Goal: Information Seeking & Learning: Learn about a topic

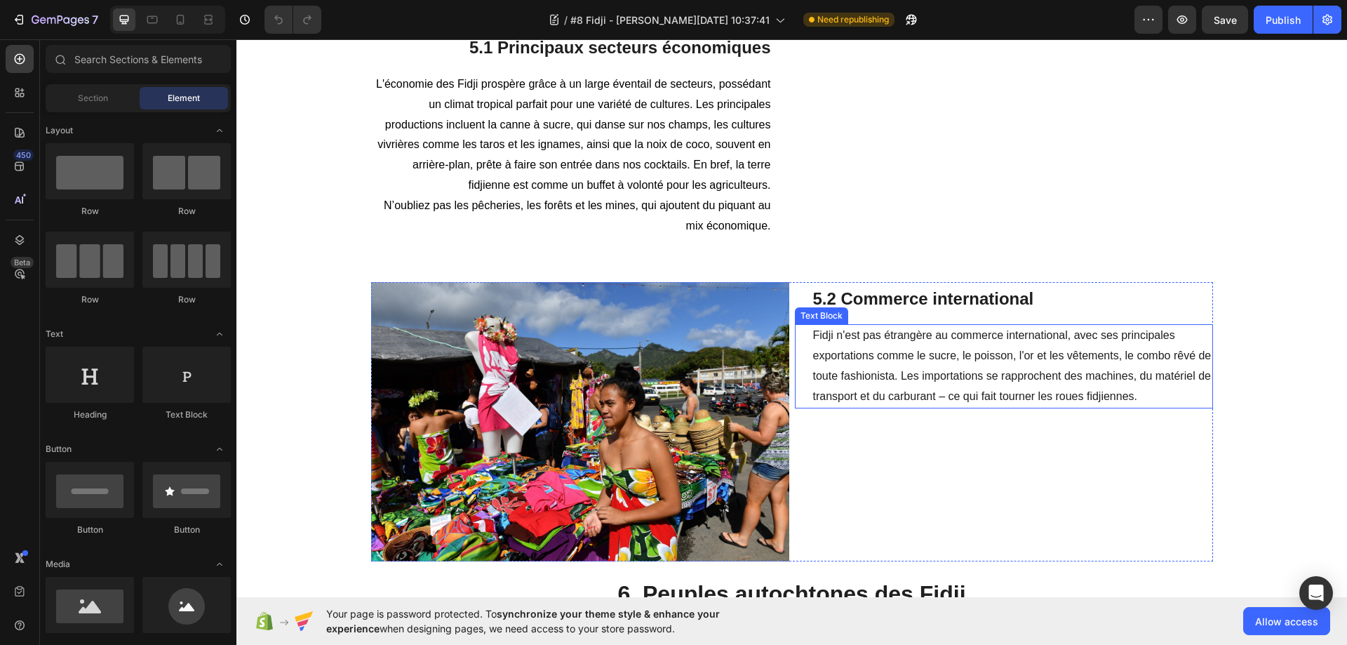
scroll to position [3605, 0]
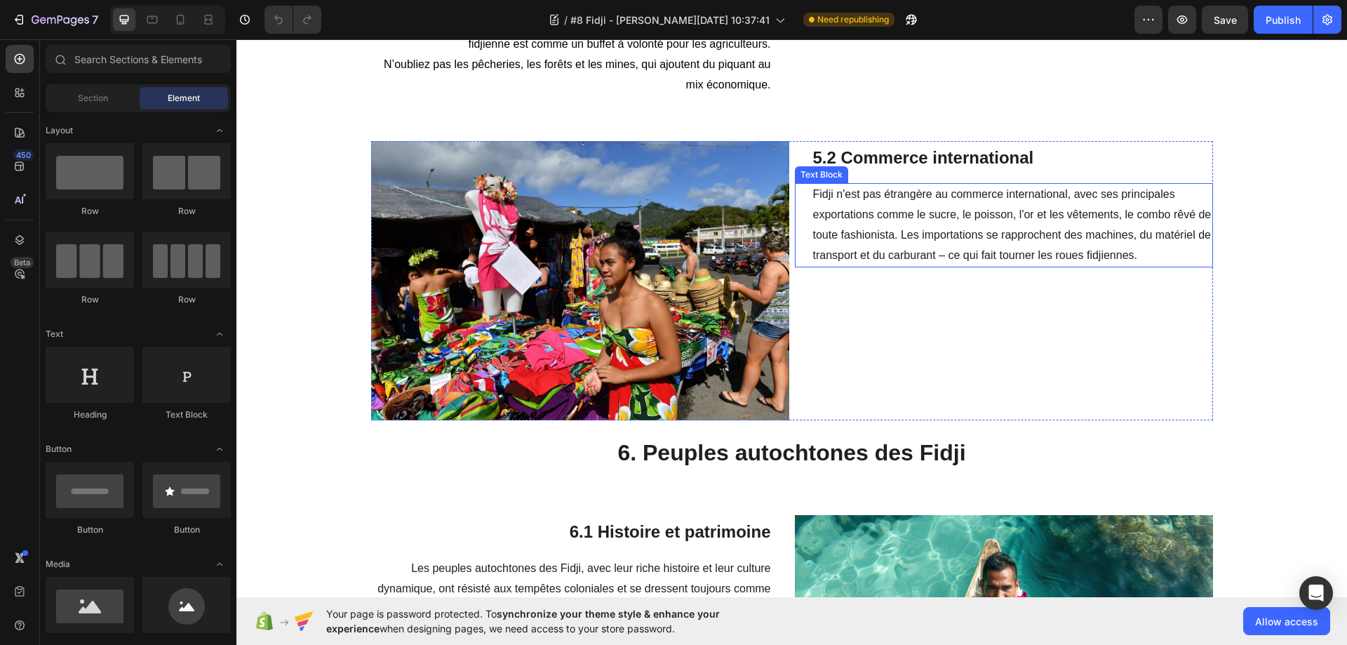
click at [992, 265] on p "Fidji n'est pas étrangère au commerce international, avec ses principales expor…" at bounding box center [1012, 224] width 398 height 81
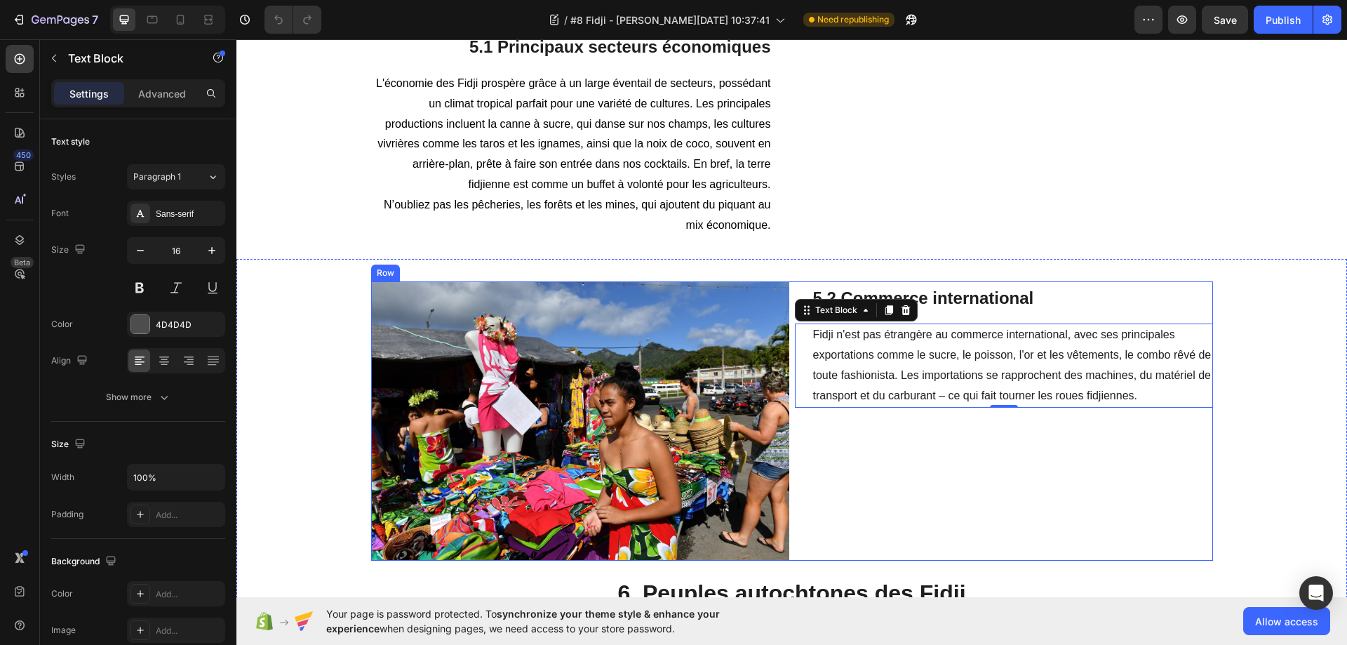
scroll to position [3535, 0]
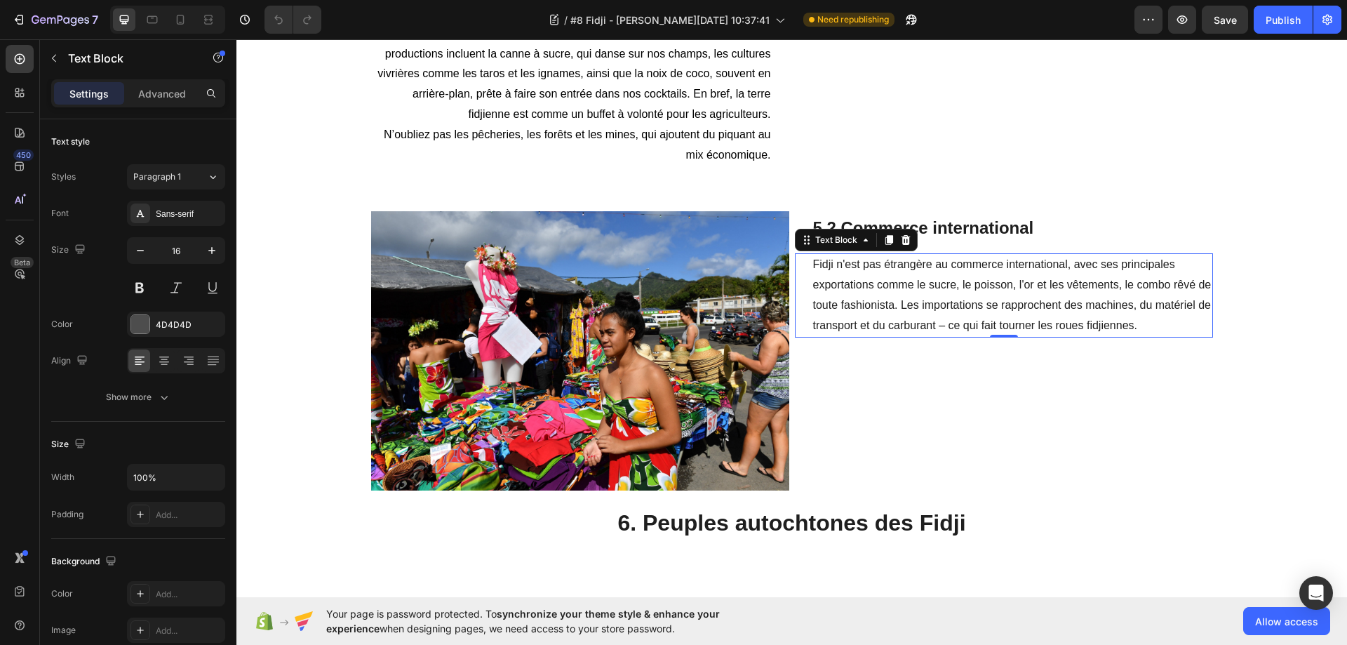
click at [1128, 335] on p "Fidji n'est pas étrangère au commerce international, avec ses principales expor…" at bounding box center [1012, 295] width 398 height 81
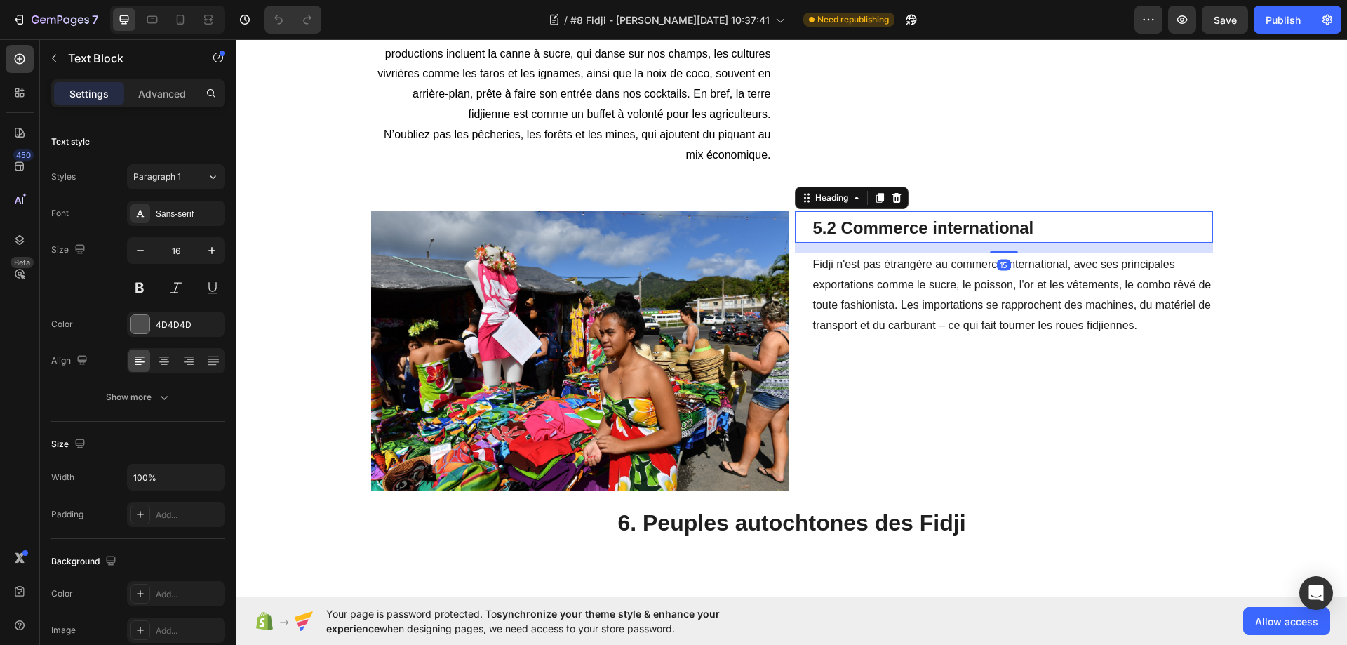
click at [852, 237] on span "5.2 Commerce international" at bounding box center [923, 227] width 221 height 19
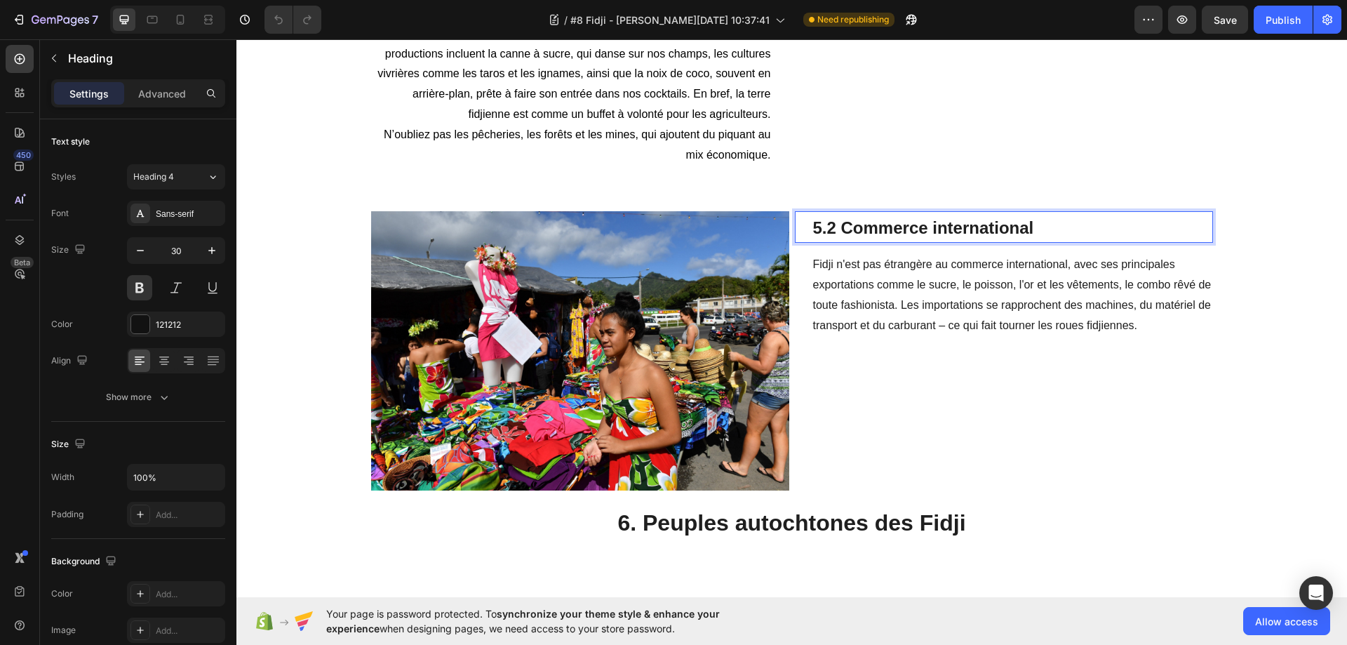
drag, startPoint x: 840, startPoint y: 304, endPoint x: 984, endPoint y: 303, distance: 143.8
click at [1034, 241] on p "5.2 Commerce international" at bounding box center [1012, 226] width 398 height 29
drag, startPoint x: 1030, startPoint y: 301, endPoint x: 838, endPoint y: 296, distance: 191.5
click at [838, 241] on p "5.2 Commerce international" at bounding box center [1012, 226] width 398 height 29
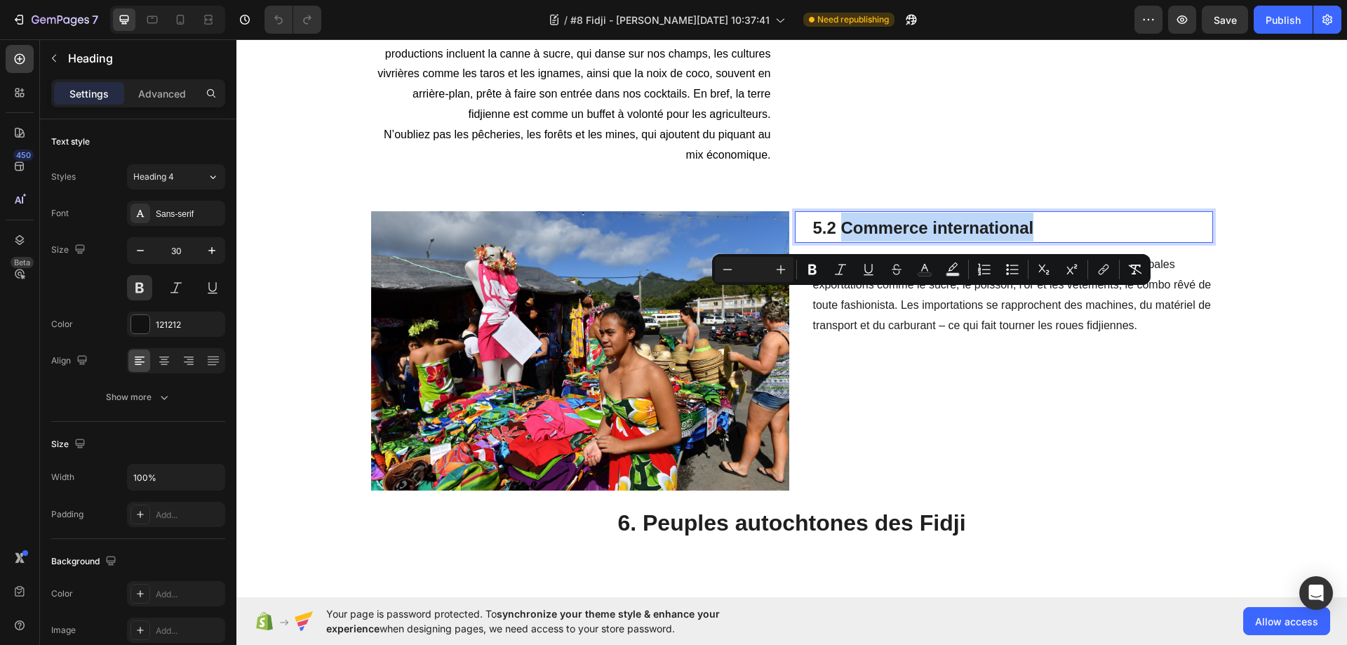
copy span "Commerce international"
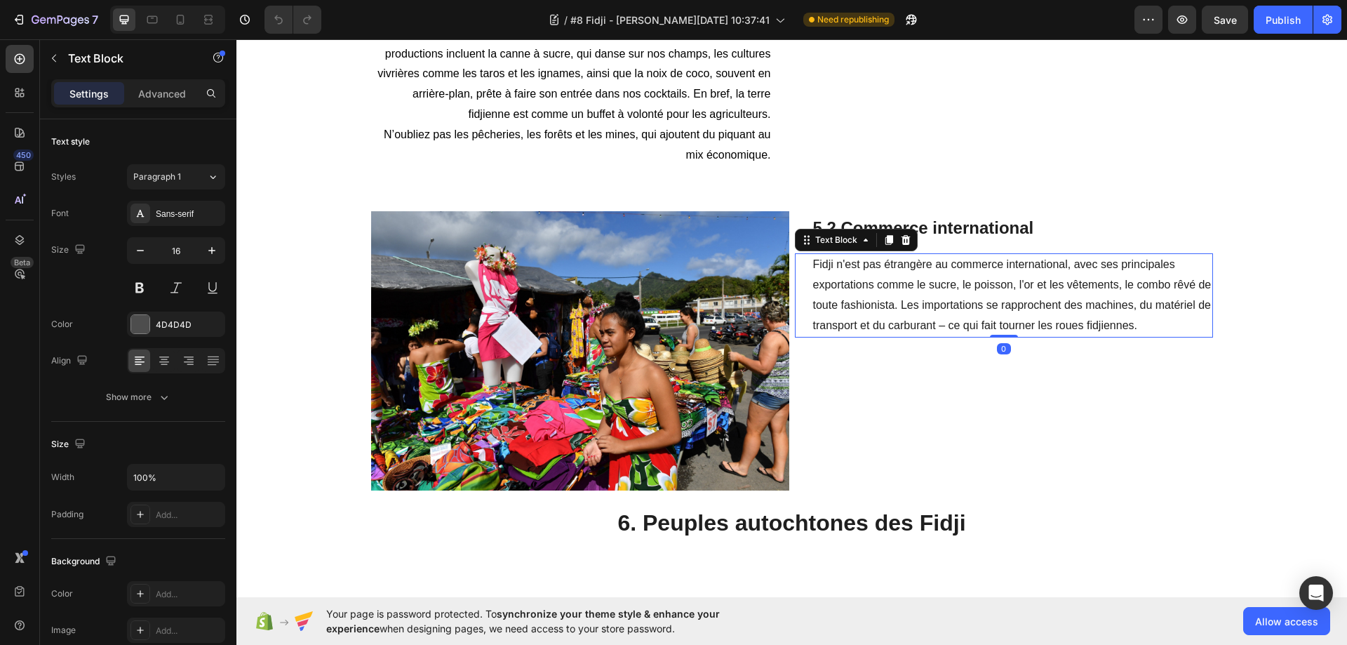
click at [942, 330] on span "Fidji n'est pas étrangère au commerce international, avec ses principales expor…" at bounding box center [1012, 294] width 398 height 72
click at [945, 330] on span "Fidji n'est pas étrangère au commerce international, avec ses principales expor…" at bounding box center [1012, 294] width 398 height 72
click at [1140, 335] on p "Fidji n'est pas étrangère au commerce international, avec ses principales expor…" at bounding box center [1012, 295] width 398 height 81
click at [1131, 335] on p "Fidji n'est pas étrangère au commerce international, avec ses principales expor…" at bounding box center [1012, 295] width 398 height 81
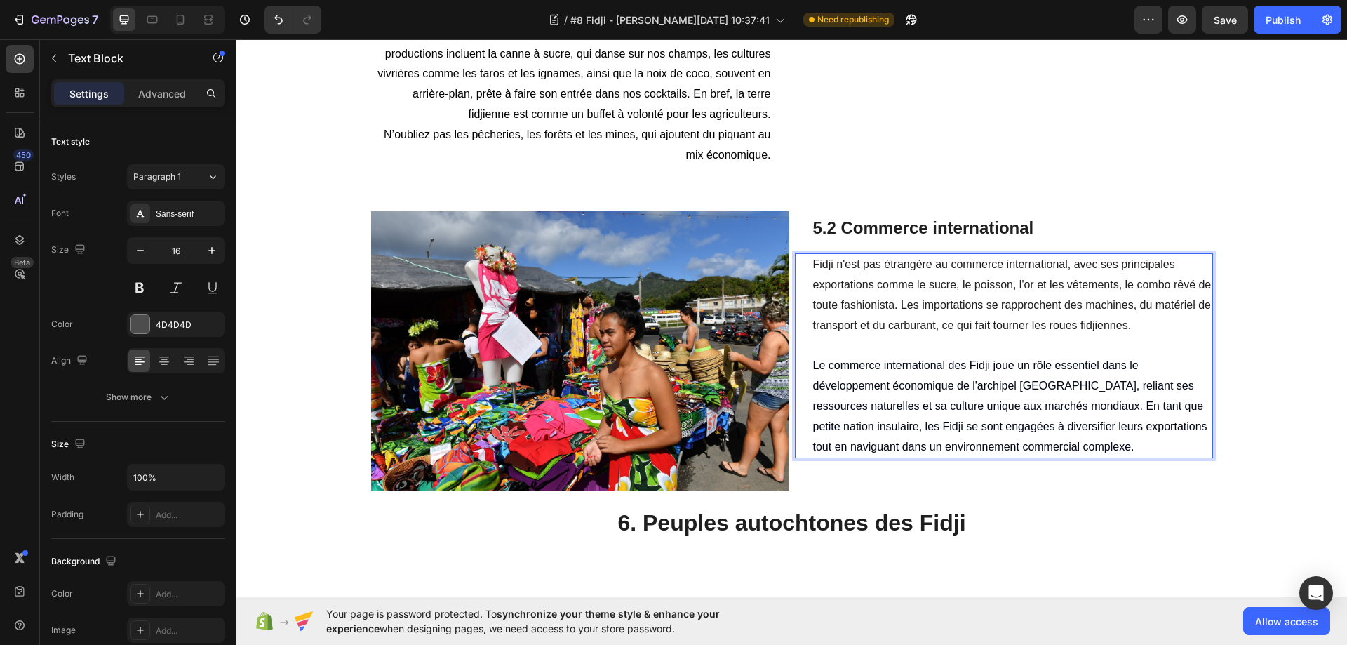
click at [1008, 440] on span "Le commerce international des Fidji joue un rôle essentiel dans le développemen…" at bounding box center [1010, 405] width 394 height 93
drag, startPoint x: 1095, startPoint y: 439, endPoint x: 818, endPoint y: 437, distance: 277.0
click at [804, 439] on div "Fidji n'est pas étrangère au commerce international, avec ses principales expor…" at bounding box center [1004, 355] width 418 height 205
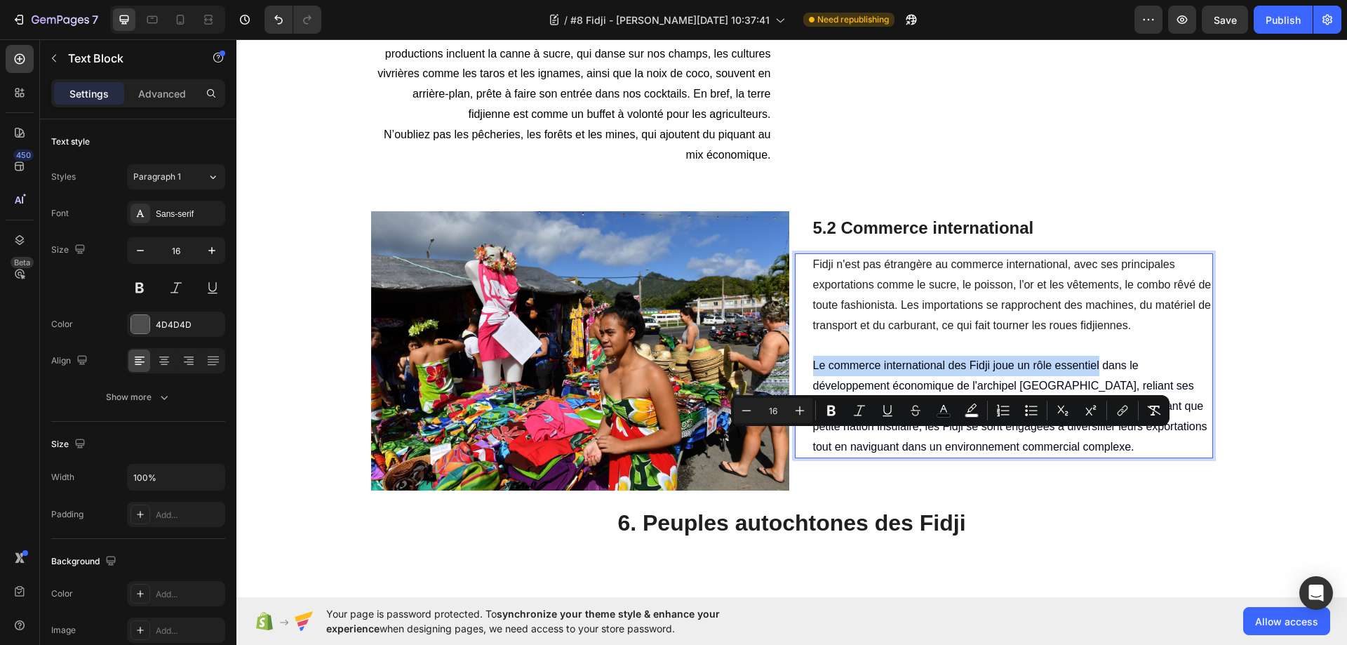
copy span "Le commerce international des Fidji joue un rôle essentiel"
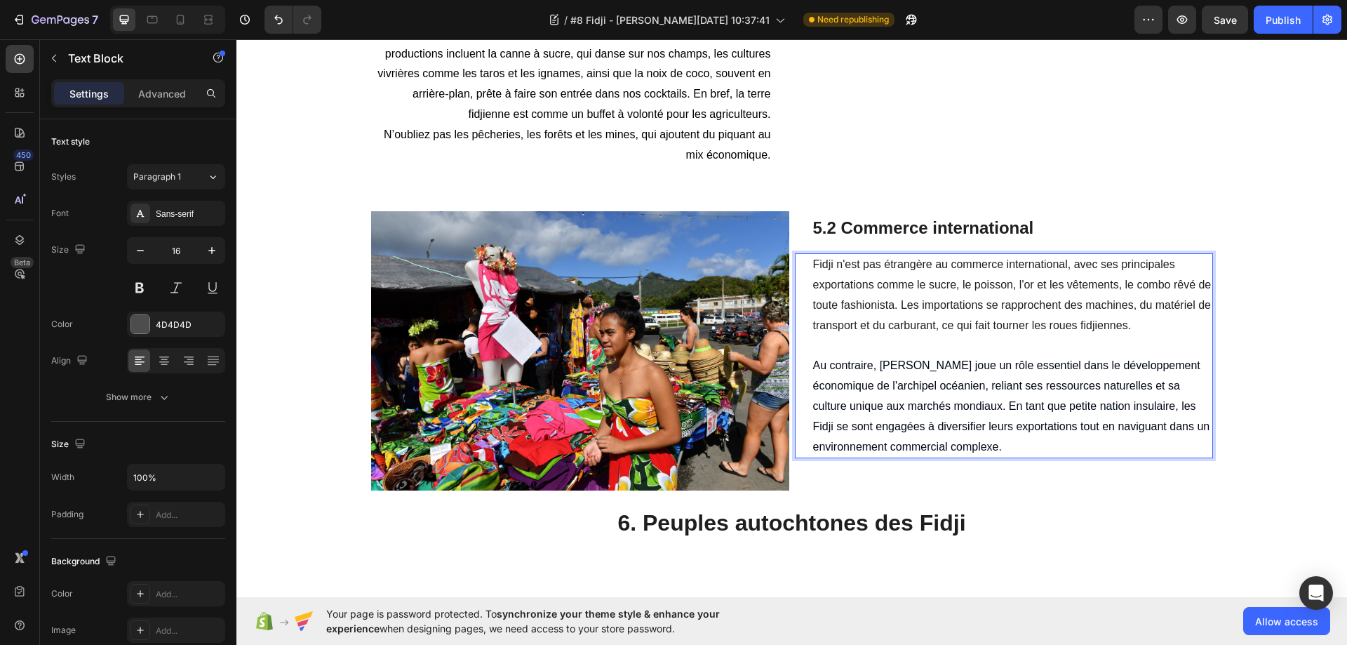
click at [886, 457] on p "Au contraire, [PERSON_NAME] joue un rôle essentiel dans le développement économ…" at bounding box center [1012, 406] width 398 height 101
click at [905, 452] on span "Au contraire, [PERSON_NAME] joue un rôle essentiel dans le développement économ…" at bounding box center [1011, 405] width 397 height 93
click at [901, 457] on p "Au contraire, [PERSON_NAME] joue un rôle essentiel dans le développement économ…" at bounding box center [1012, 406] width 398 height 101
click at [903, 457] on p "Au contraire, [PERSON_NAME] joue un rôle essentiel dans le développement économ…" at bounding box center [1012, 406] width 398 height 101
click at [912, 452] on span "Au contraire, [PERSON_NAME] joue un rôle essentiel dans le développement économ…" at bounding box center [1011, 405] width 397 height 93
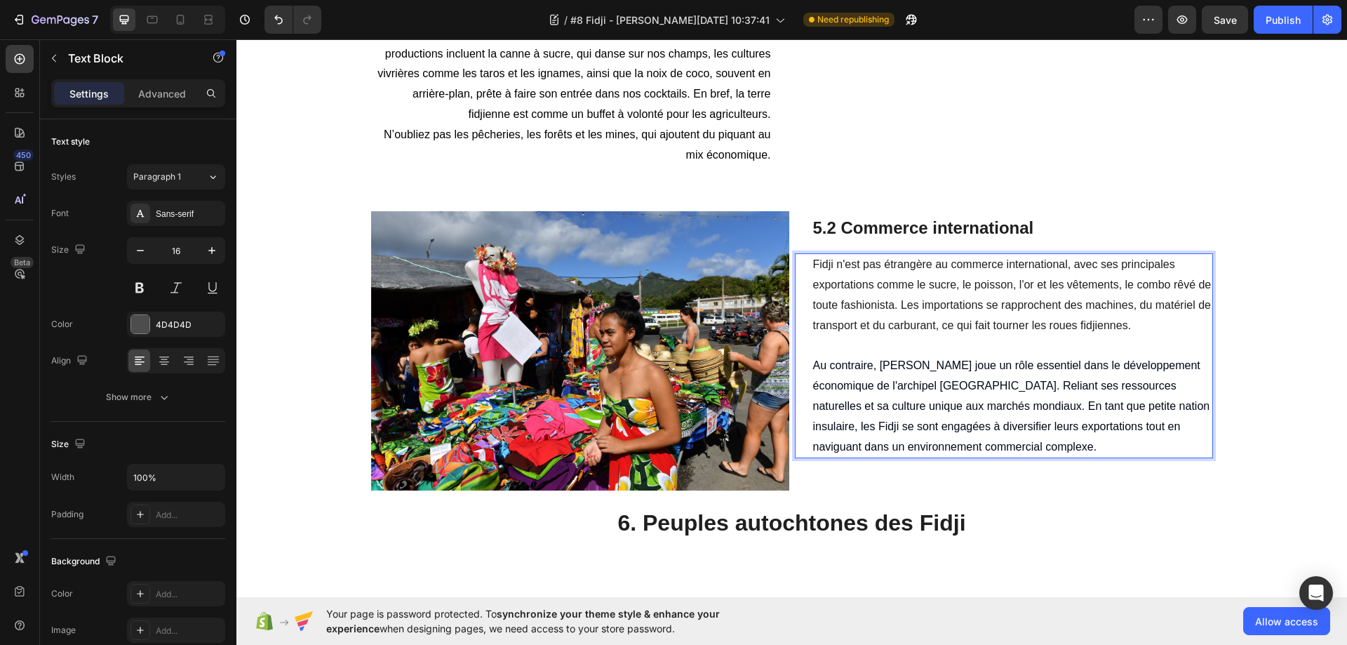
click at [909, 452] on span "Au contraire, [PERSON_NAME] joue un rôle essentiel dans le développement économ…" at bounding box center [1011, 405] width 397 height 93
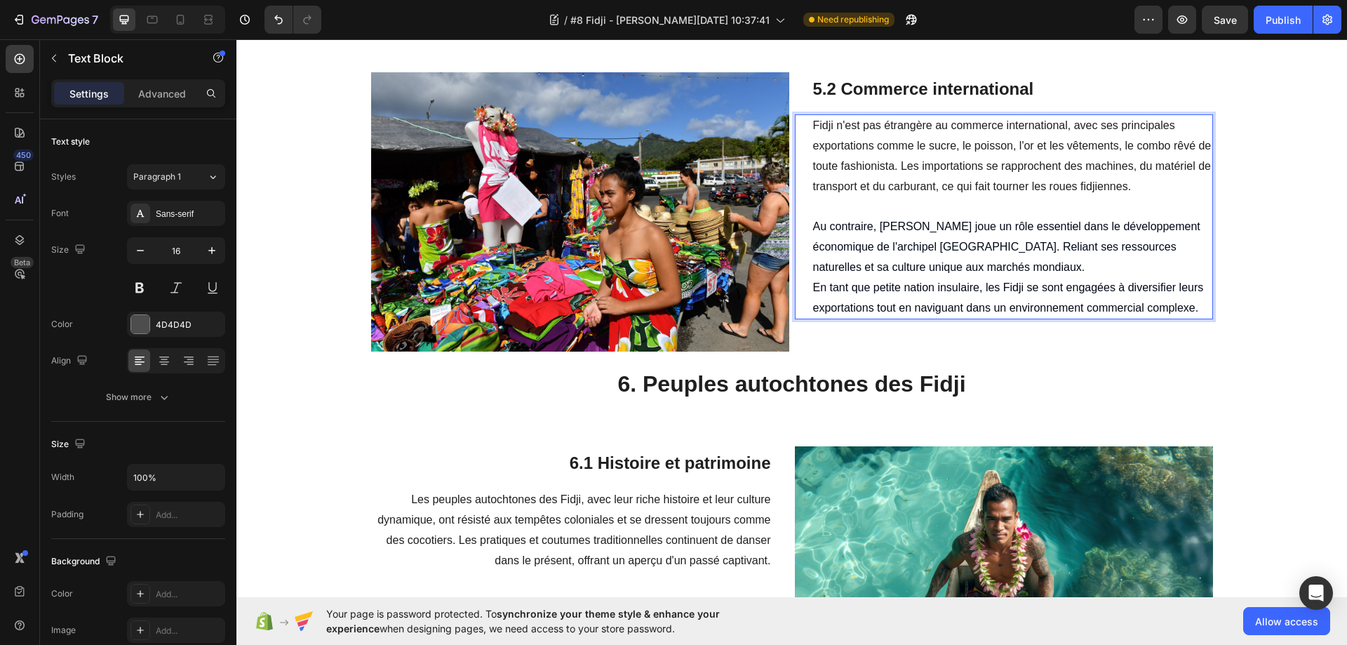
scroll to position [3675, 0]
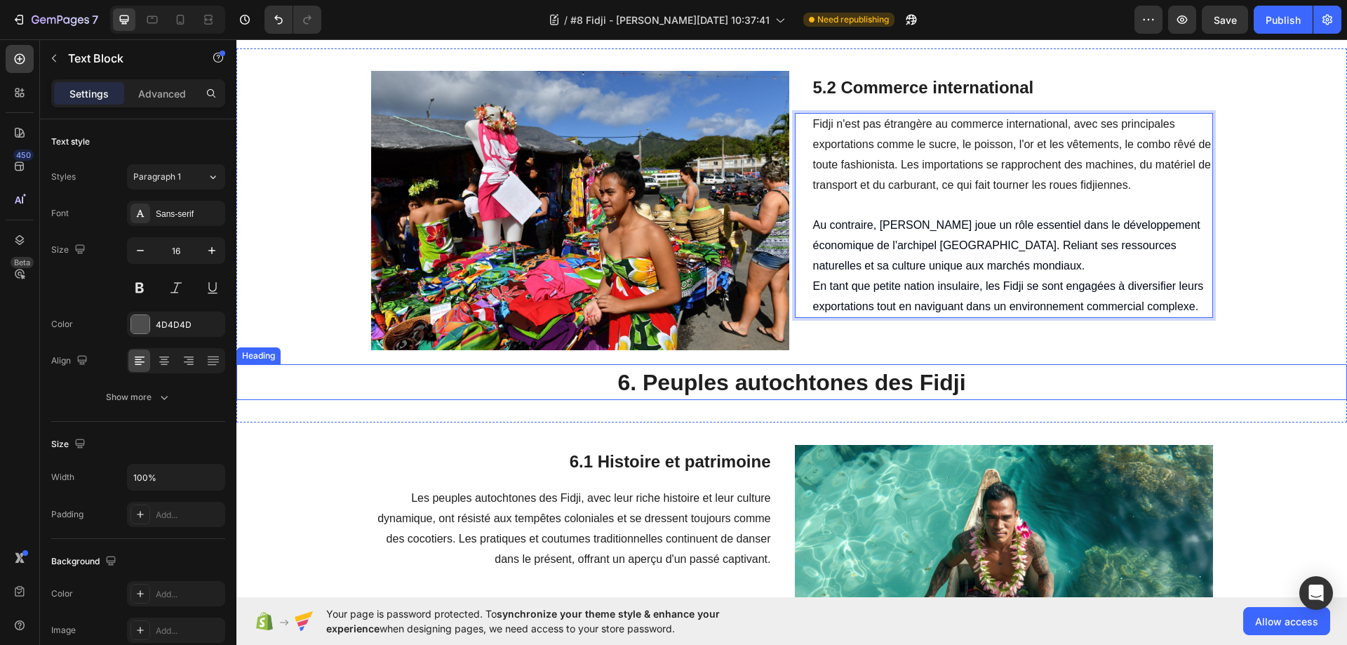
click at [1119, 400] on h2 "6. Peuples autochtones des Fidji" at bounding box center [791, 382] width 1110 height 36
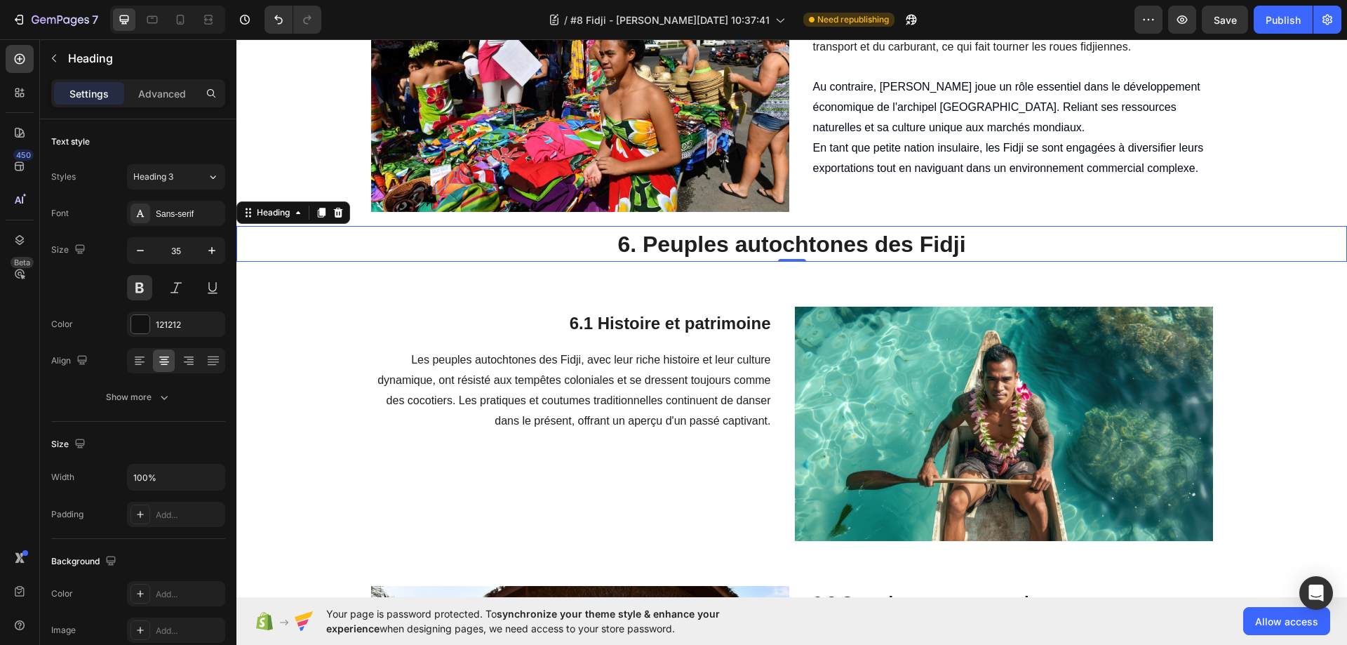
scroll to position [3955, 0]
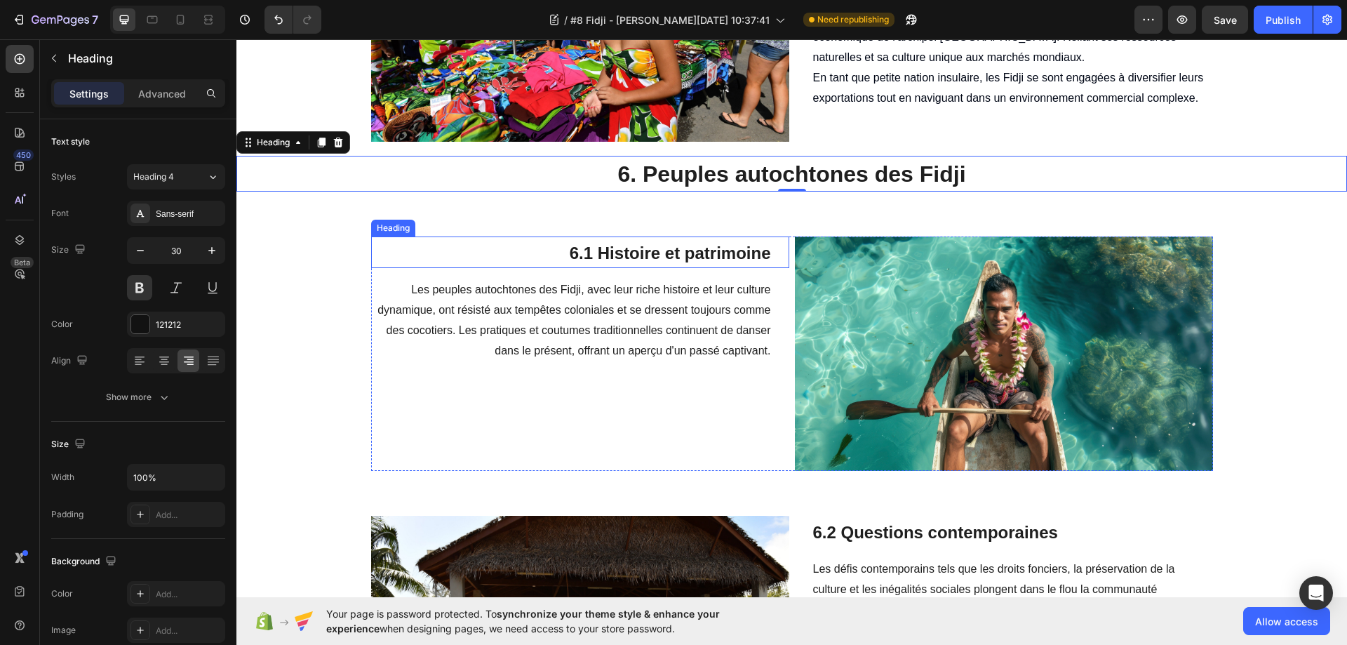
click at [652, 254] on span "6.1 Histoire et patrimoine" at bounding box center [669, 252] width 201 height 19
click at [765, 252] on h2 "6.1 Histoire et patrimoine" at bounding box center [571, 252] width 401 height 32
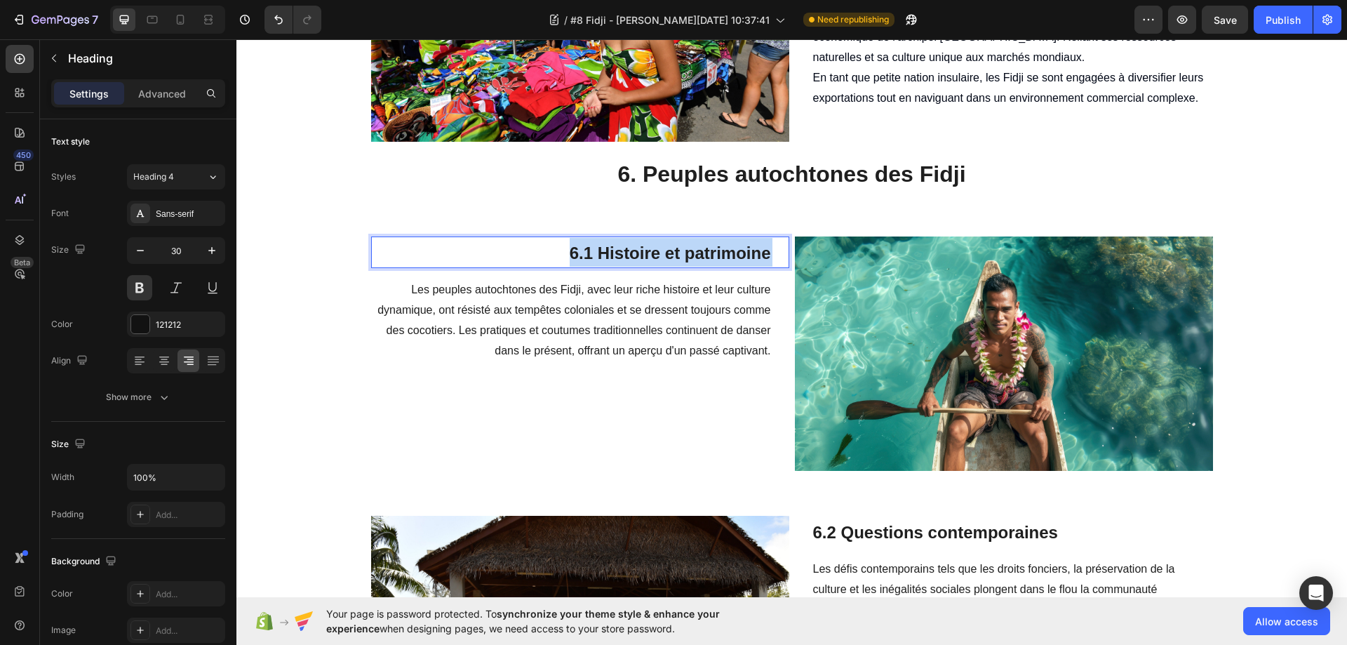
drag, startPoint x: 765, startPoint y: 252, endPoint x: 597, endPoint y: 250, distance: 168.3
click at [597, 250] on h2 "6.1 Histoire et patrimoine" at bounding box center [571, 252] width 401 height 32
drag, startPoint x: 600, startPoint y: 256, endPoint x: 708, endPoint y: 252, distance: 108.1
click at [708, 252] on span "6.1 Histoire et patrimoine" at bounding box center [669, 252] width 201 height 19
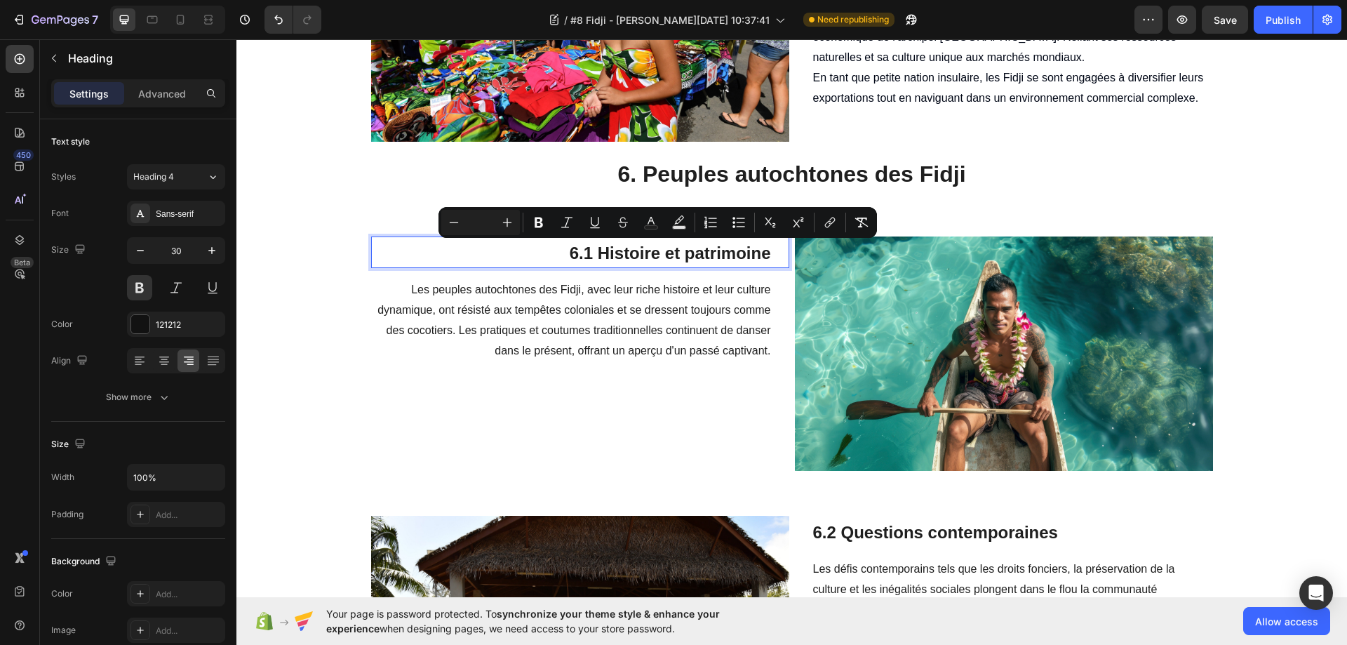
click at [764, 255] on span "6.1 Histoire et patrimoine" at bounding box center [669, 252] width 201 height 19
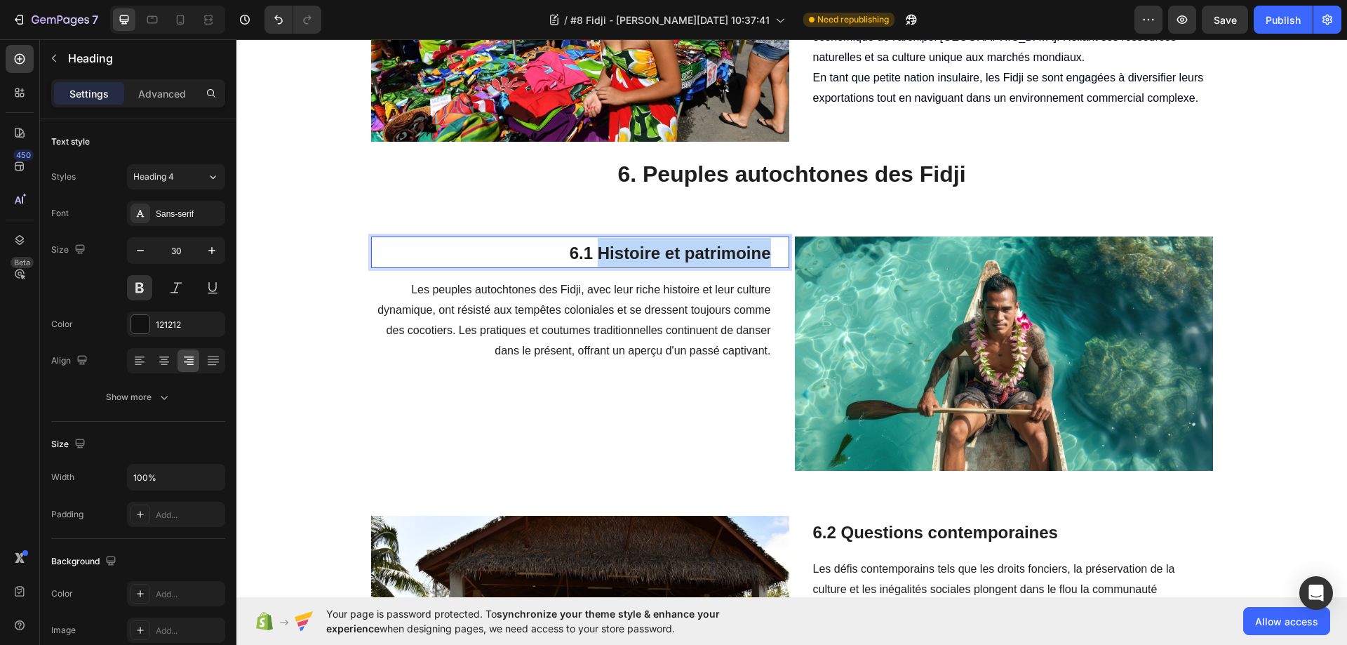
drag, startPoint x: 764, startPoint y: 255, endPoint x: 594, endPoint y: 257, distance: 169.7
click at [594, 257] on span "6.1 Histoire et patrimoine" at bounding box center [669, 252] width 201 height 19
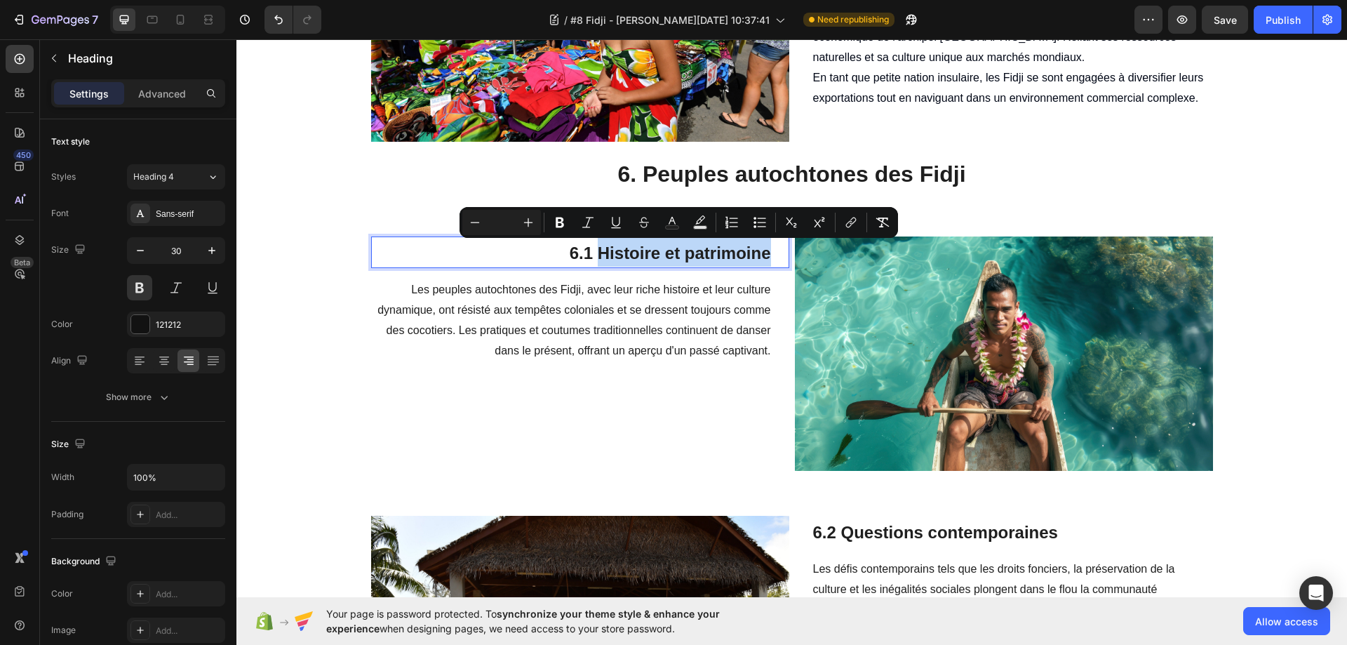
copy span "Histoire et patrimoine"
click at [689, 330] on span "Les peuples autochtones des Fidji, avec leur riche histoire et leur culture dyn…" at bounding box center [573, 319] width 393 height 72
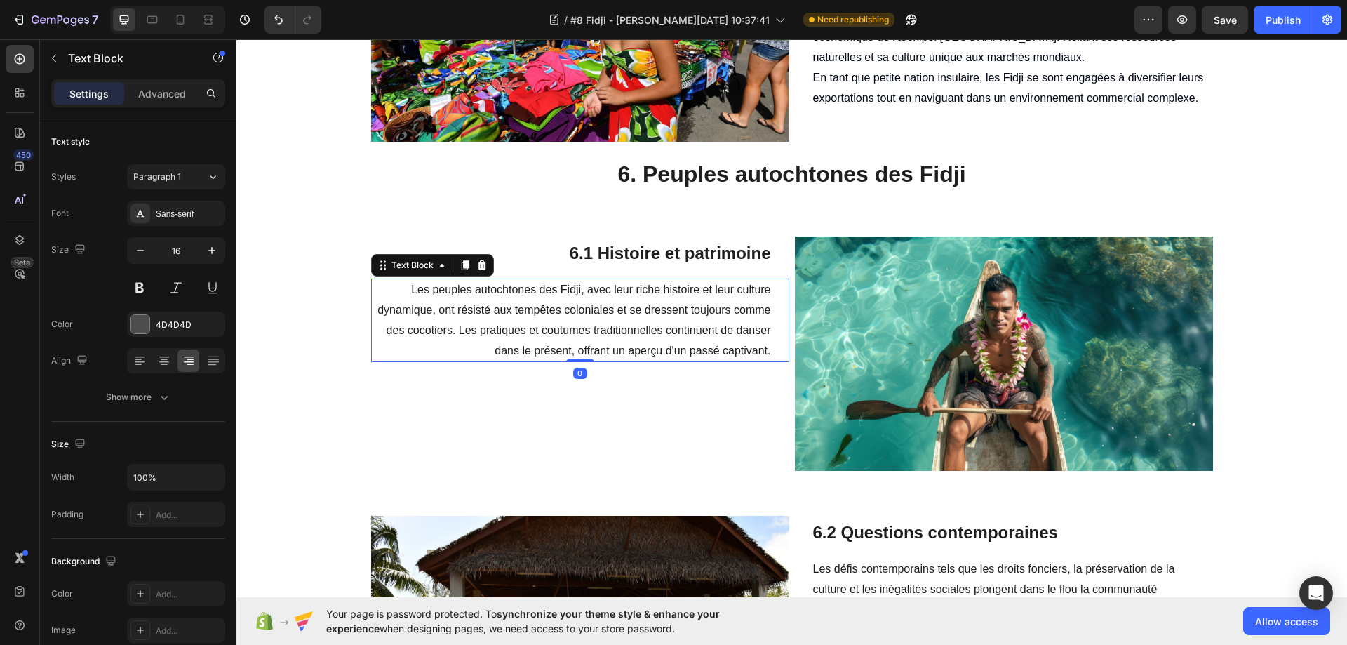
click at [404, 292] on p "Les peuples autochtones des Fidji, avec leur riche histoire et leur culture dyn…" at bounding box center [571, 320] width 398 height 81
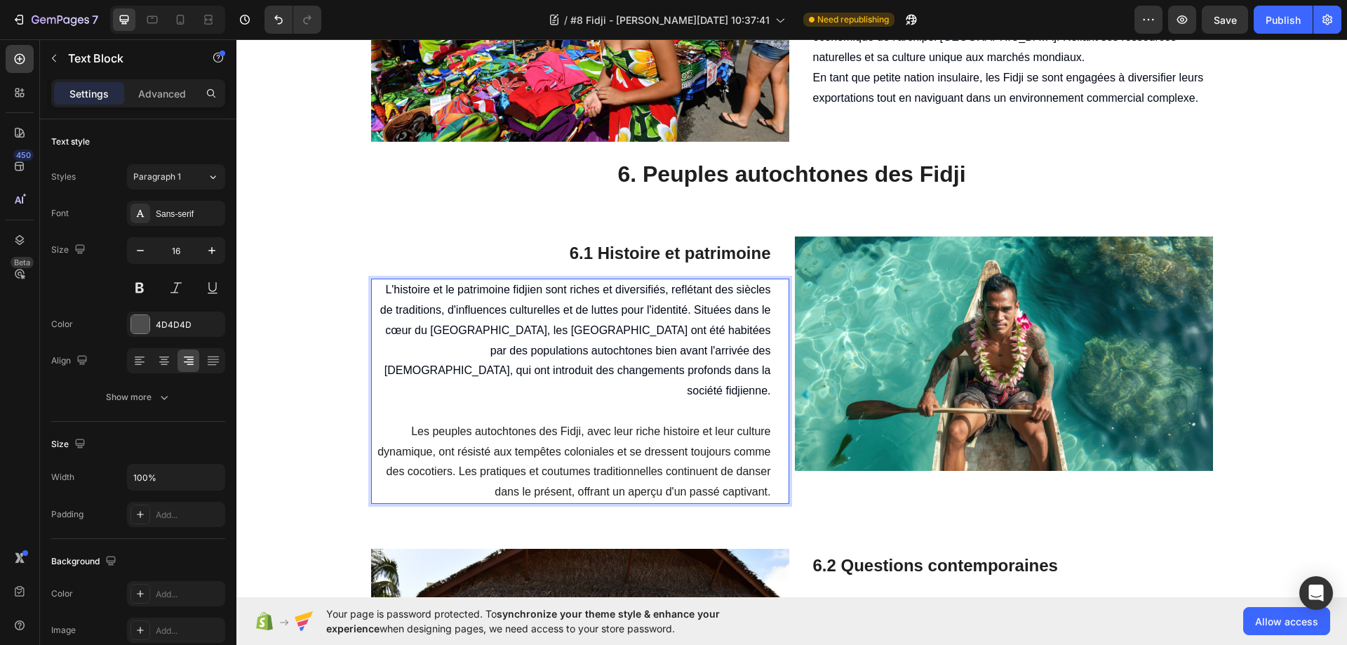
click at [645, 313] on span "L'histoire et le patrimoine fidjien sont riches et diversifiés, reflétant des s…" at bounding box center [575, 339] width 391 height 113
drag, startPoint x: 638, startPoint y: 312, endPoint x: 643, endPoint y: 321, distance: 10.4
click at [639, 313] on span "L'histoire et le patrimoine fidjien sont riches et diversifiés, reflétant des s…" at bounding box center [575, 339] width 391 height 113
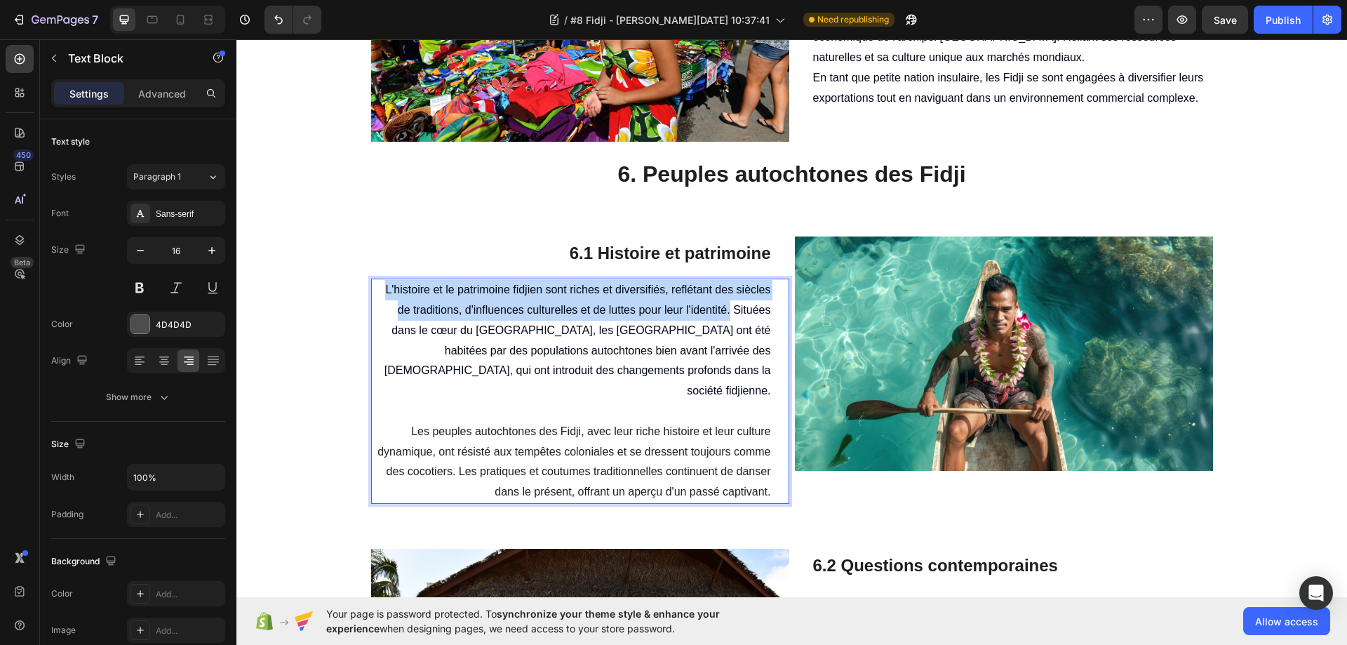
drag, startPoint x: 726, startPoint y: 314, endPoint x: 372, endPoint y: 290, distance: 354.3
click at [372, 290] on p "L'histoire et le patrimoine fidjien sont riches et diversifiés, reflétant des s…" at bounding box center [571, 340] width 398 height 121
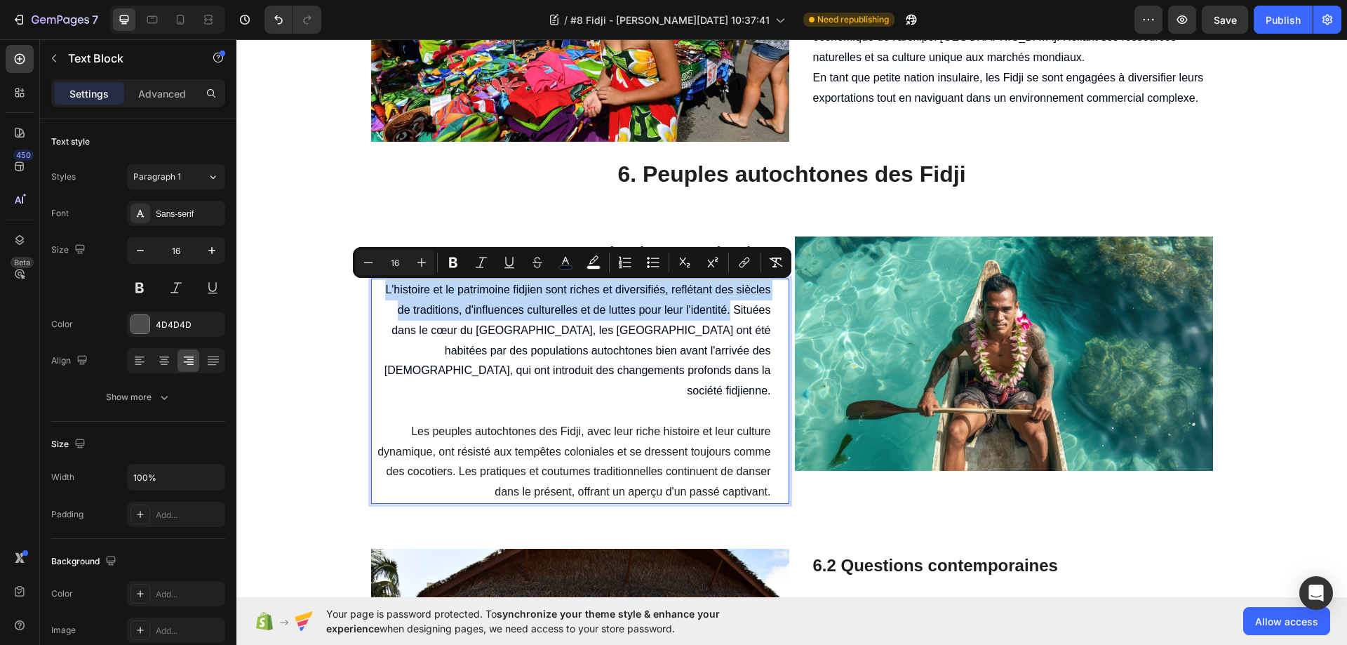
copy span "L'histoire et le patrimoine fidjien sont riches et diversifiés, reflétant des s…"
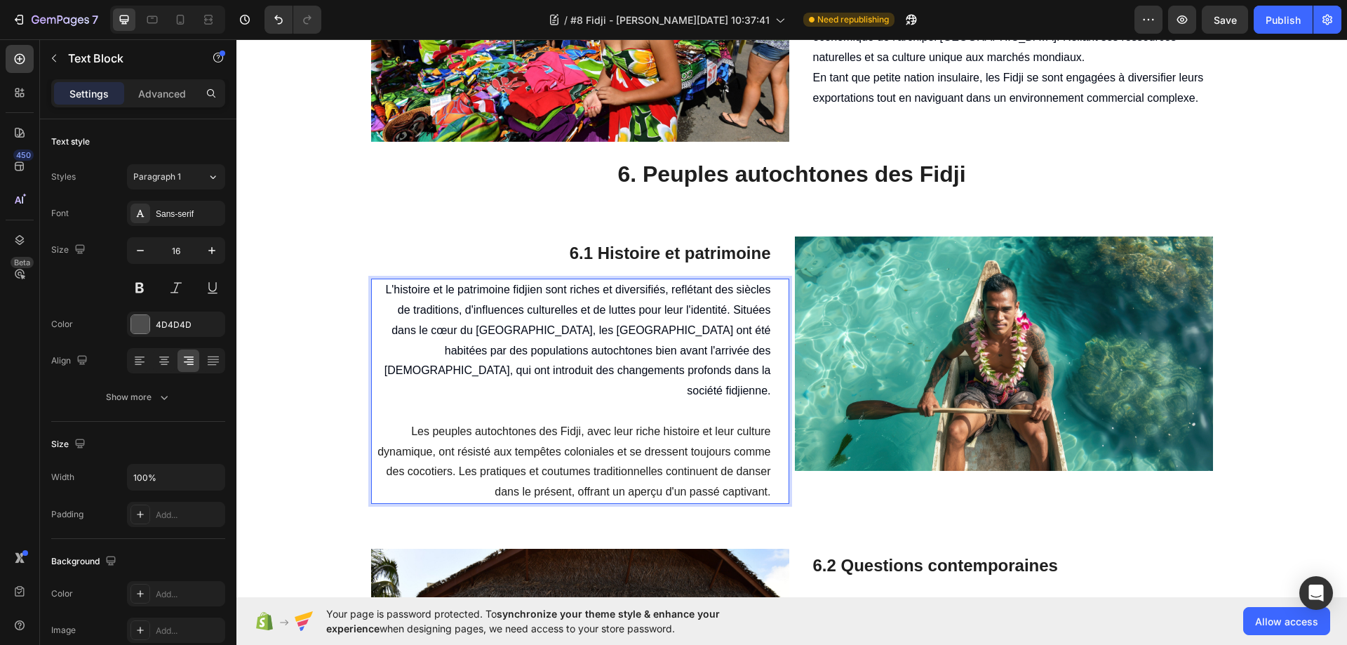
click at [677, 323] on p "L'histoire et le patrimoine fidjien sont riches et diversifiés, reflétant des s…" at bounding box center [571, 340] width 398 height 121
click at [682, 311] on span "L'histoire et le patrimoine fidjien sont riches et diversifiés, reflétant des s…" at bounding box center [577, 339] width 386 height 113
click at [713, 330] on span "L'histoire et le patrimoine fidjien sont riches et diversifiés, reflétant des s…" at bounding box center [571, 339] width 397 height 113
click at [682, 351] on span "L'histoire et le patrimoine fidjien sont riches et diversifiés, reflétant des s…" at bounding box center [571, 339] width 397 height 113
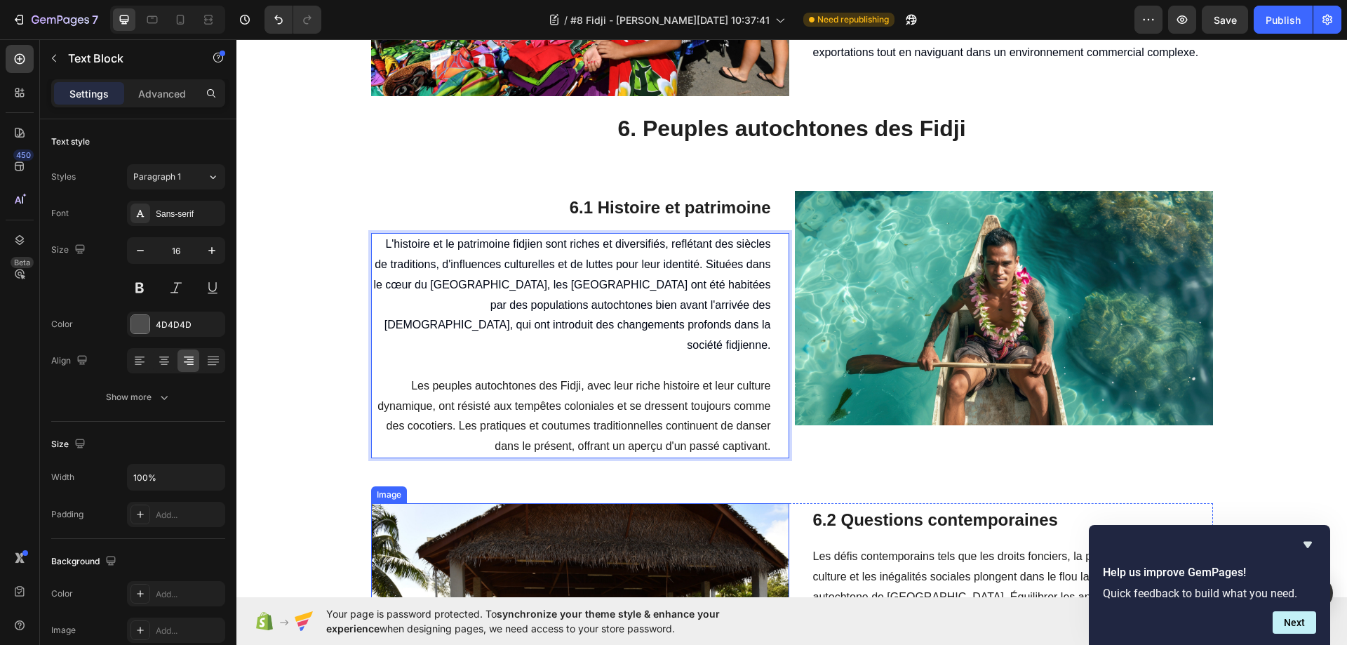
scroll to position [4026, 0]
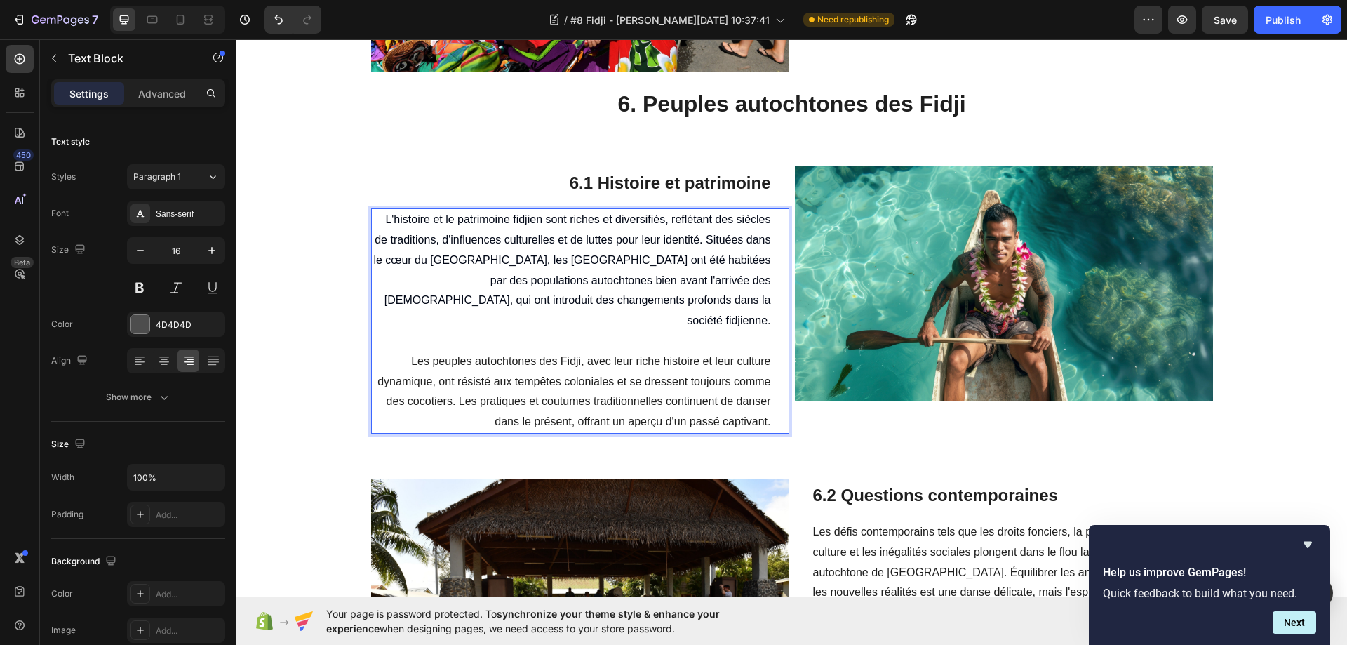
click at [718, 400] on span "Les peuples autochtones des Fidji, avec leur riche histoire et leur culture dyn…" at bounding box center [573, 391] width 393 height 72
click at [745, 396] on span "Les peuples autochtones des Fidji, avec leur riche histoire et leur culture dyn…" at bounding box center [573, 391] width 393 height 72
drag, startPoint x: 769, startPoint y: 403, endPoint x: 686, endPoint y: 405, distance: 83.5
click at [686, 405] on div "L'histoire et le patrimoine fidjien sont riches et diversifiés, reflétant des s…" at bounding box center [580, 320] width 418 height 225
click at [722, 398] on span "Les peuples autochtones des Fidji, avec leur riche histoire et leur culture dyn…" at bounding box center [573, 391] width 393 height 72
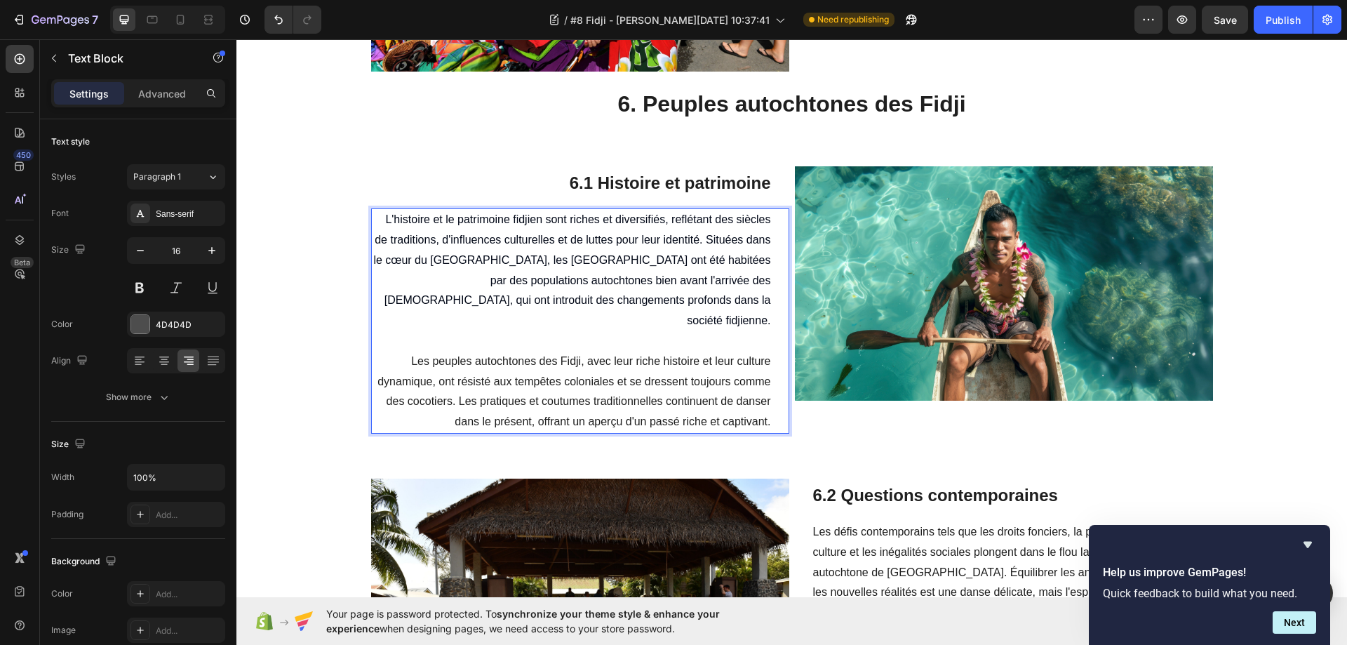
click at [766, 400] on div "L'histoire et le patrimoine fidjien sont riches et diversifiés, reflétant des s…" at bounding box center [571, 320] width 401 height 225
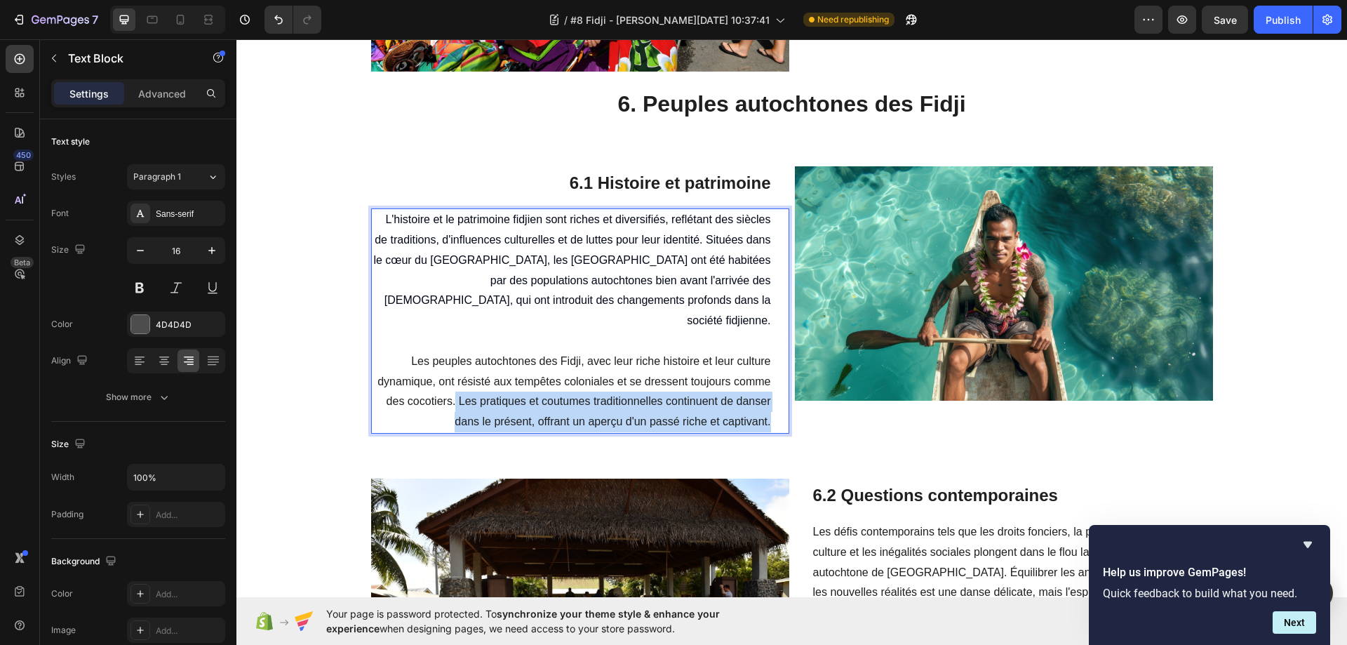
drag, startPoint x: 766, startPoint y: 400, endPoint x: 459, endPoint y: 383, distance: 307.7
click at [452, 384] on div "L'histoire et le patrimoine fidjien sont riches et diversifiés, reflétant des s…" at bounding box center [571, 320] width 401 height 225
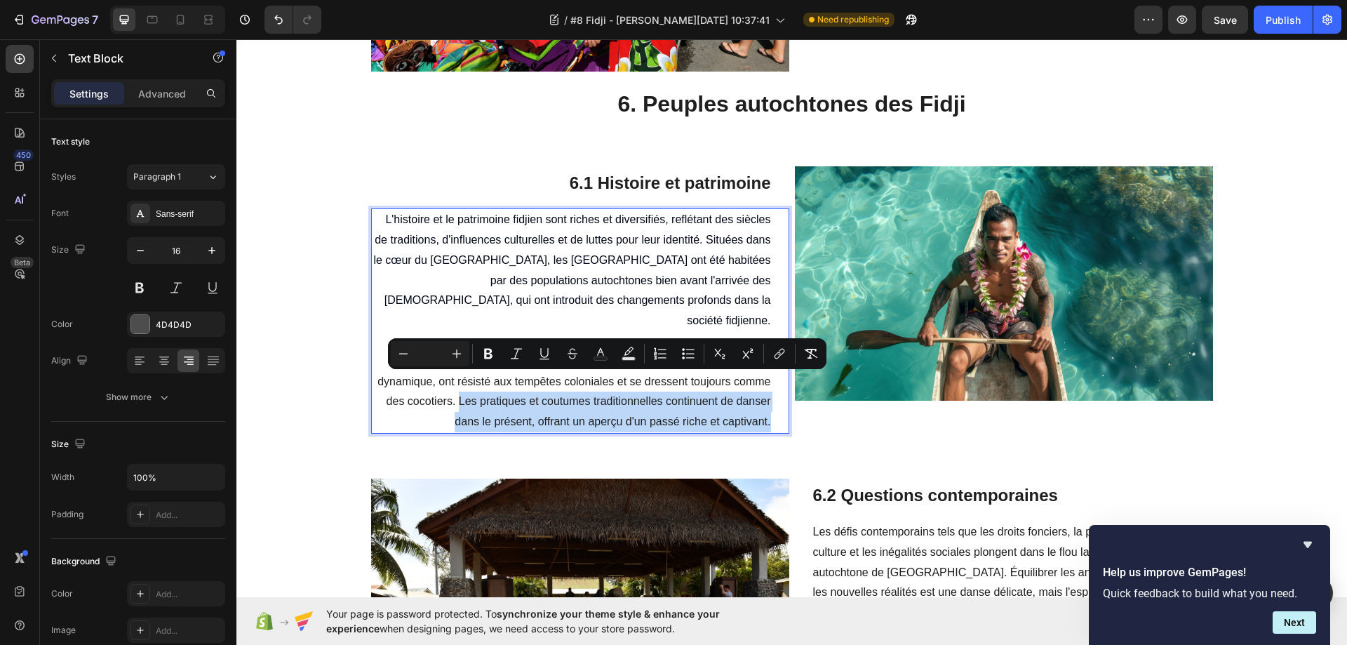
copy span "Les pratiques et coutumes traditionnelles continuent de danser dans le présent,…"
click at [748, 421] on div "⁠⁠⁠⁠⁠⁠⁠ 6.1 Histoire et patrimoine Heading L'histoire et le patrimoine fidjien …" at bounding box center [791, 300] width 1110 height 312
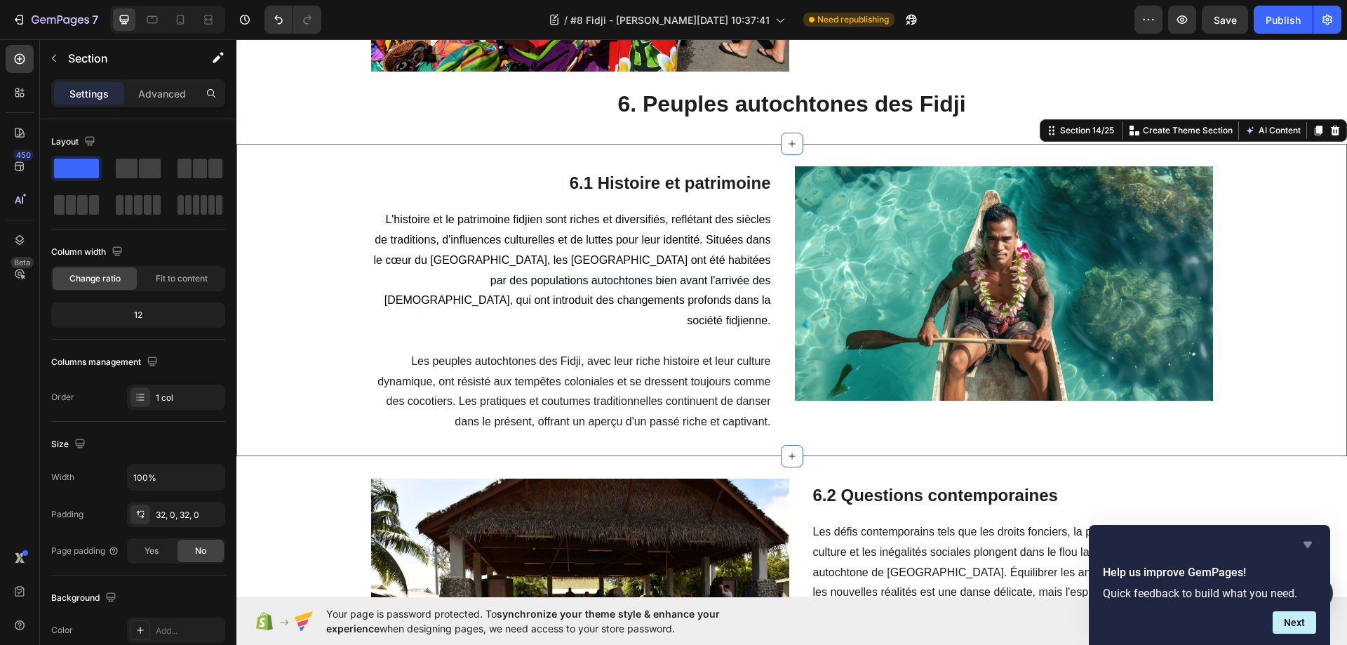
click at [1309, 543] on icon "Hide survey" at bounding box center [1307, 544] width 8 height 6
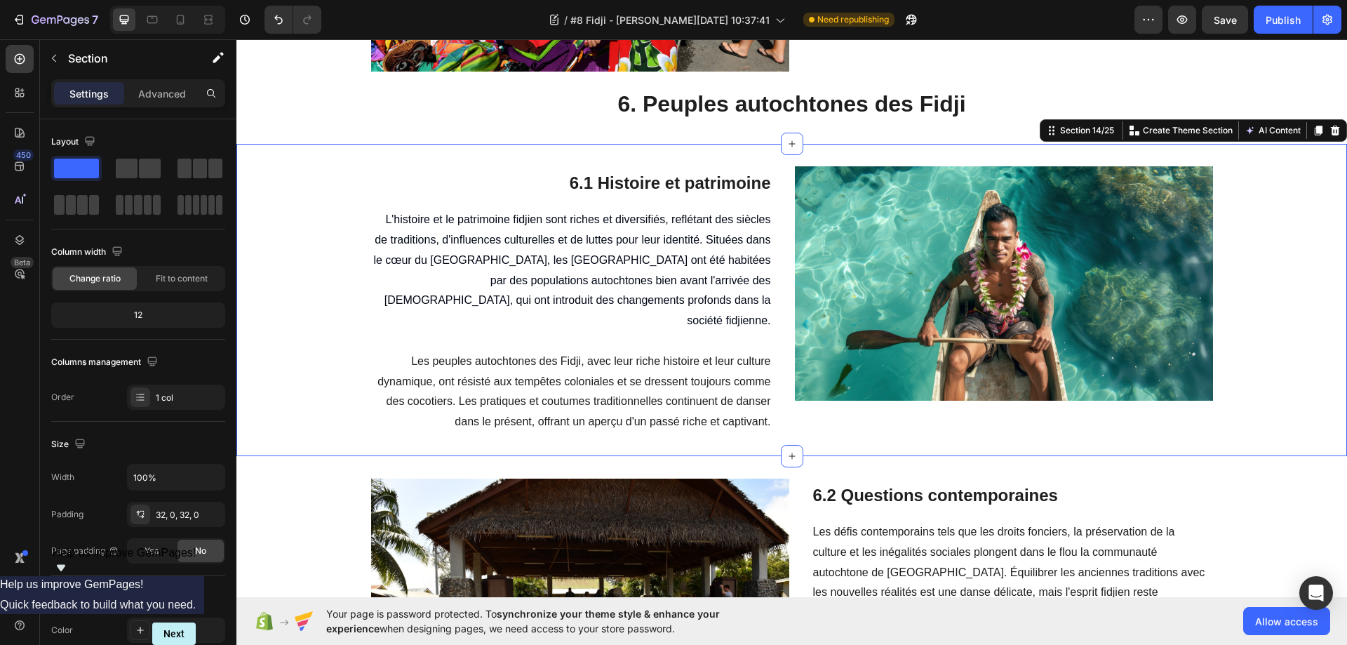
click at [196, 558] on span "Help us improve GemPages!" at bounding box center [125, 552] width 144 height 12
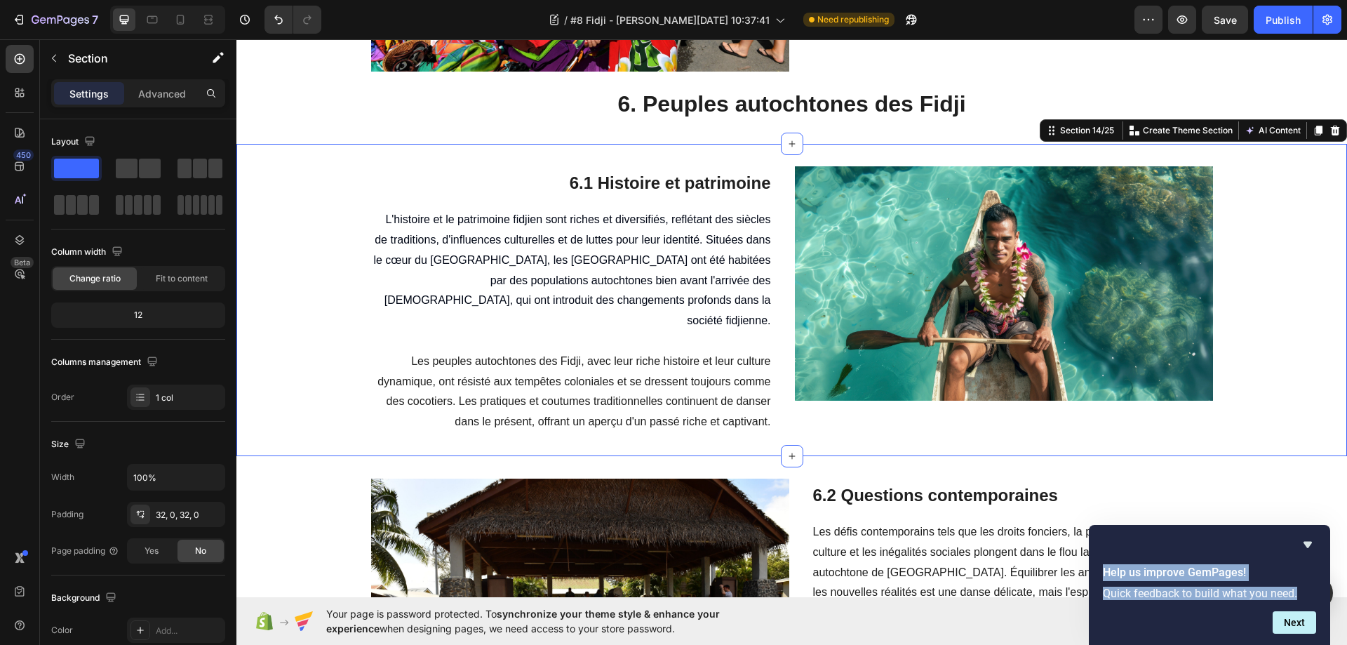
drag, startPoint x: 1288, startPoint y: 593, endPoint x: 1109, endPoint y: 577, distance: 180.3
click at [1100, 571] on div "Help us improve GemPages! Quick feedback to build what you need." at bounding box center [1209, 581] width 230 height 41
copy div "Help us improve GemPages! Quick feedback to build what you need."
click at [1294, 623] on button "Next" at bounding box center [1293, 622] width 43 height 22
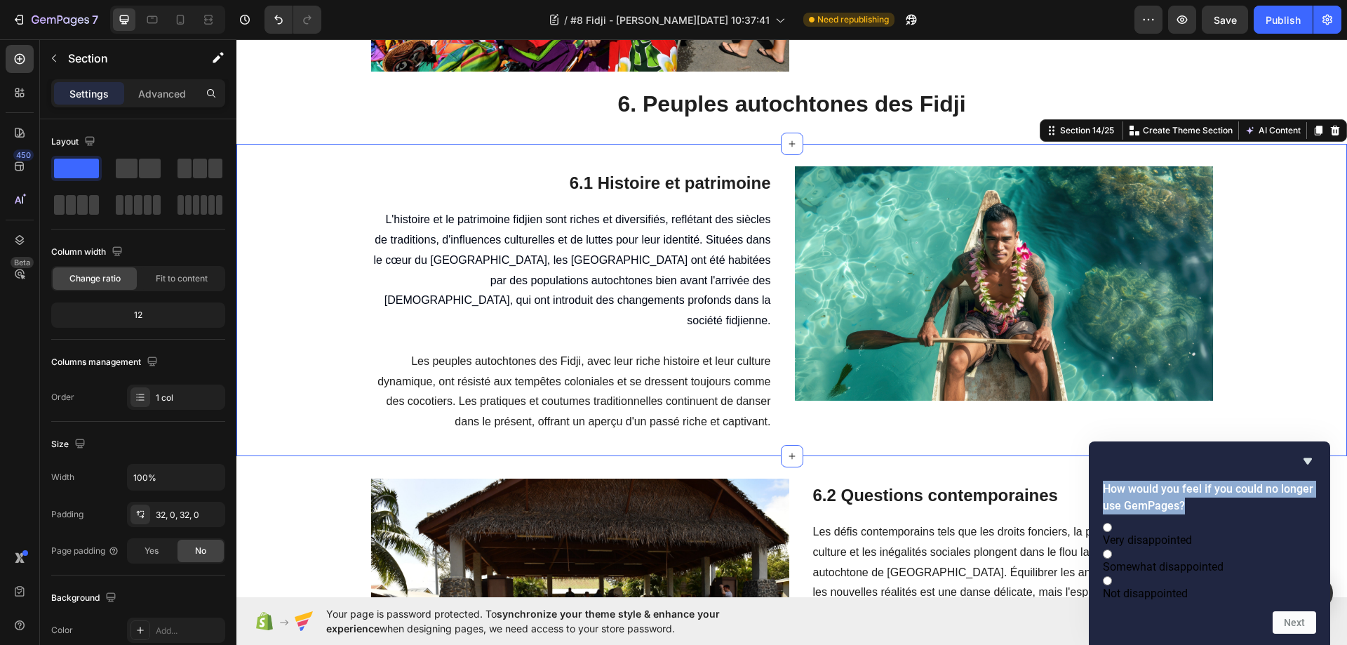
click at [1218, 492] on h2 "How would you feel if you could no longer use GemPages?" at bounding box center [1208, 497] width 213 height 34
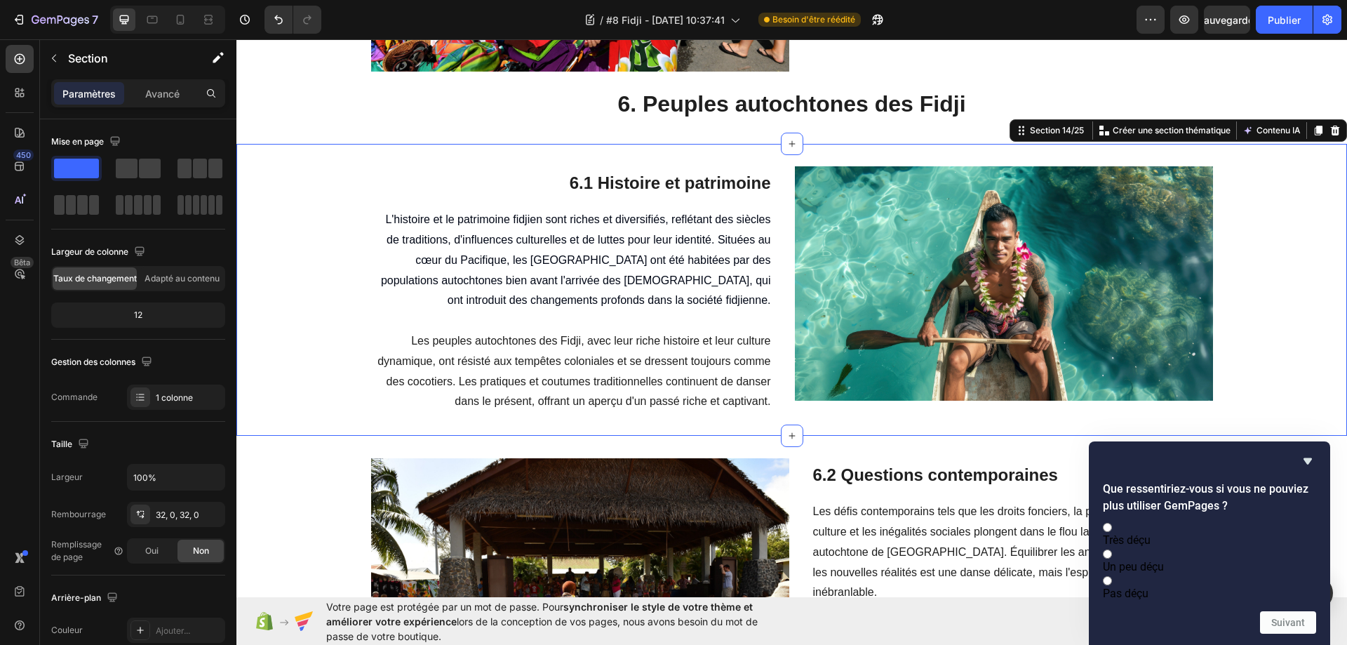
click at [1150, 533] on font "Très déçu" at bounding box center [1126, 539] width 48 height 13
click at [1112, 522] on input "Très déçu" at bounding box center [1106, 526] width 9 height 9
radio input "true"
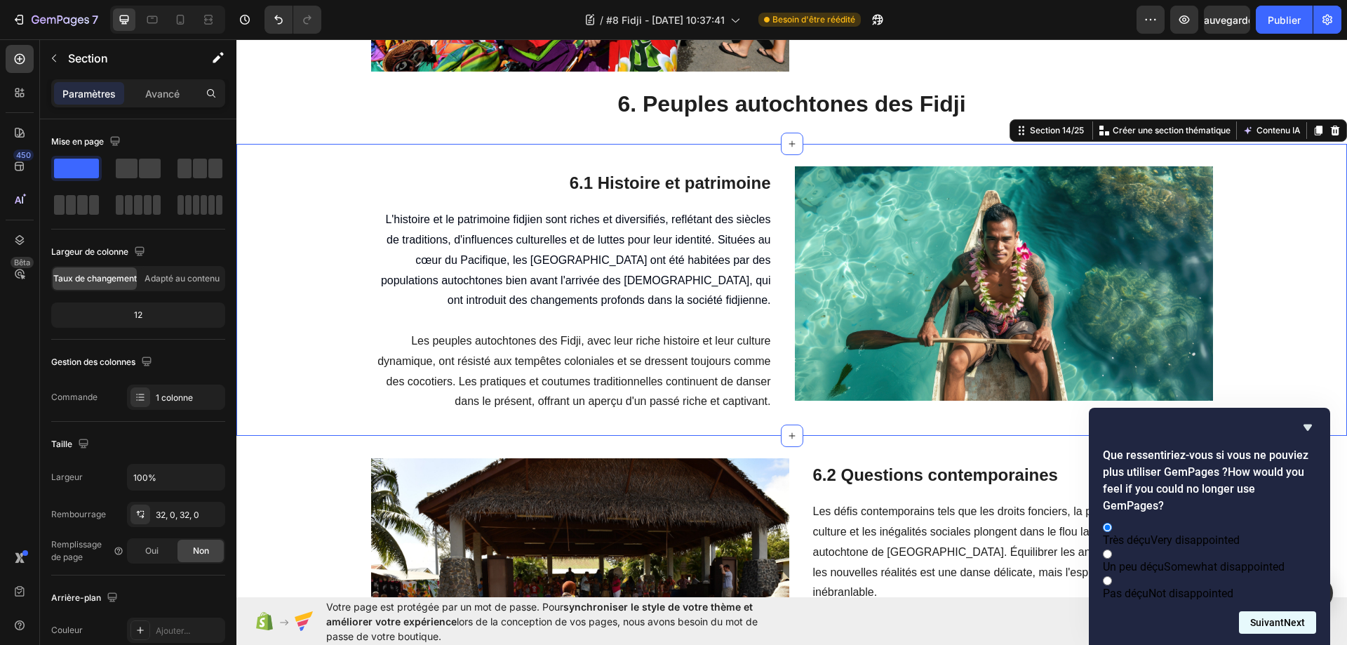
click at [1274, 624] on font "Suivant" at bounding box center [1267, 621] width 34 height 11
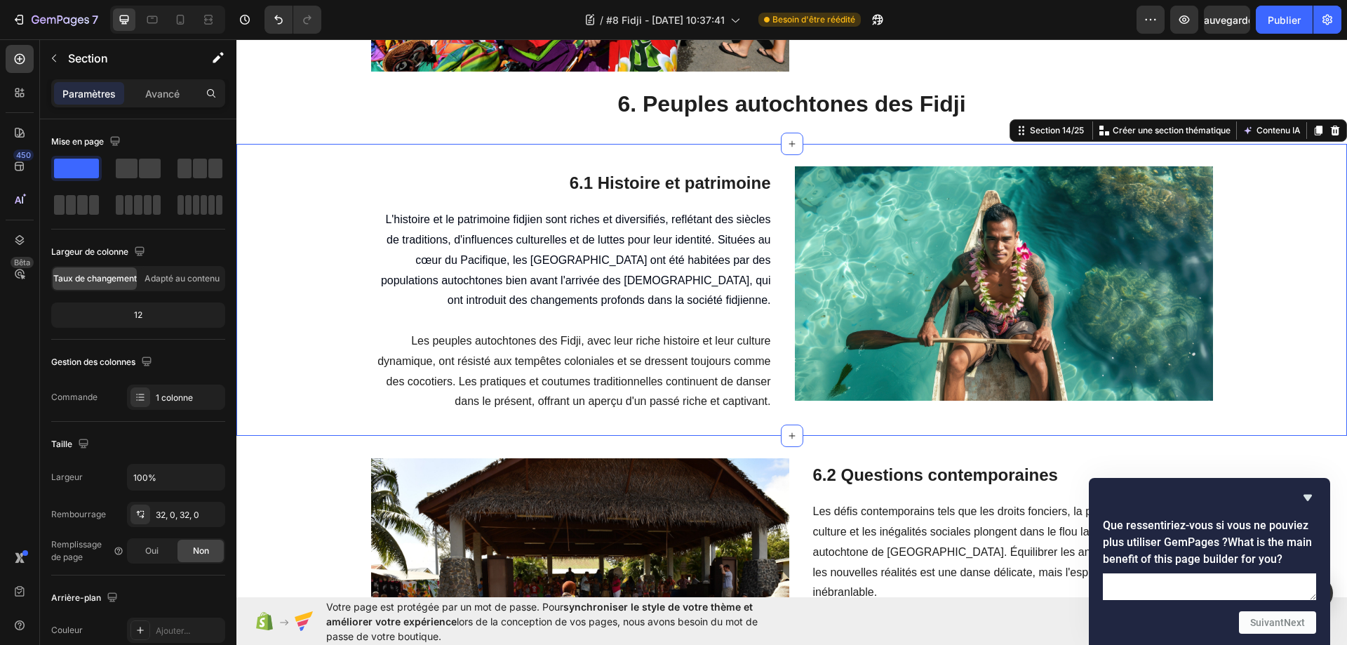
click at [1173, 573] on textarea at bounding box center [1208, 586] width 213 height 27
drag, startPoint x: 1292, startPoint y: 513, endPoint x: 1227, endPoint y: 505, distance: 65.1
click at [1227, 517] on h2 "Que ressentiriez-vous si vous ne pouviez plus utiliser GemPages ? What is the m…" at bounding box center [1208, 542] width 213 height 50
copy h2 "What is the main benefit of this page builder for you?"
paste textarea "La richesse d'éléments pour créer des pages diversifiées est unique, que ce soi…"
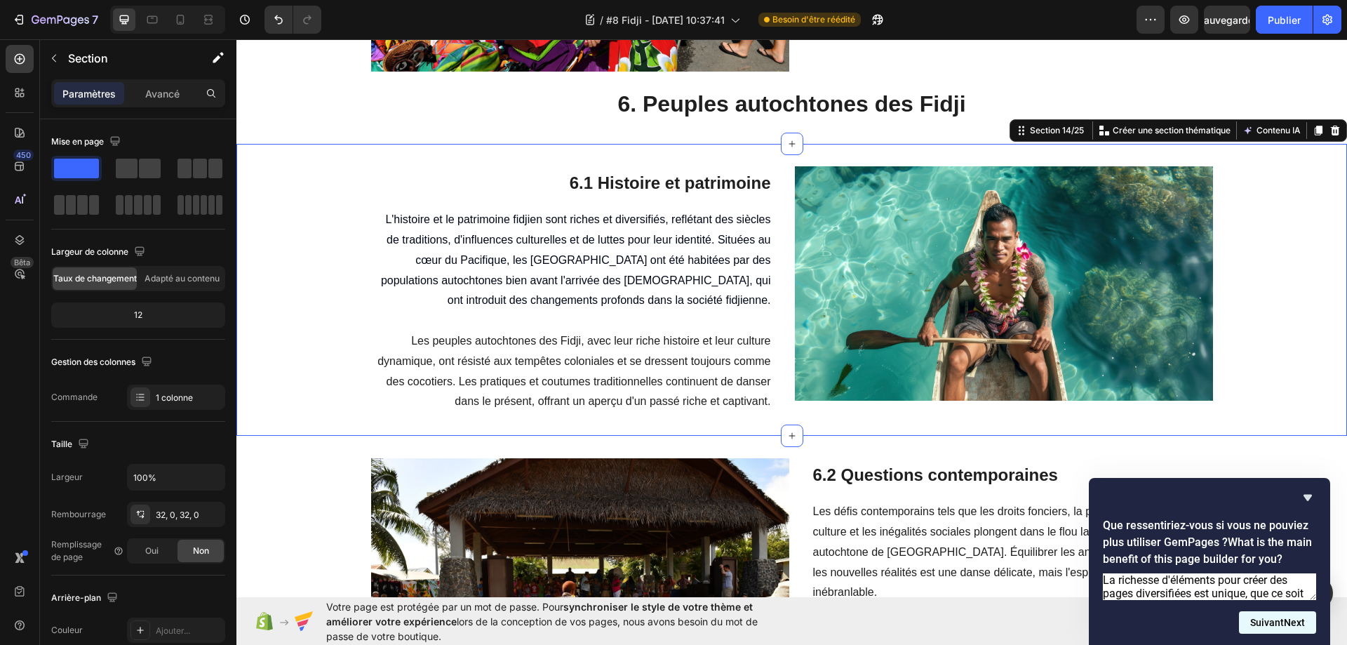
type textarea "La richesse d'éléments pour créer des pages diversifiées est unique, que ce soi…"
click at [1271, 623] on font "Suivant" at bounding box center [1267, 621] width 34 height 11
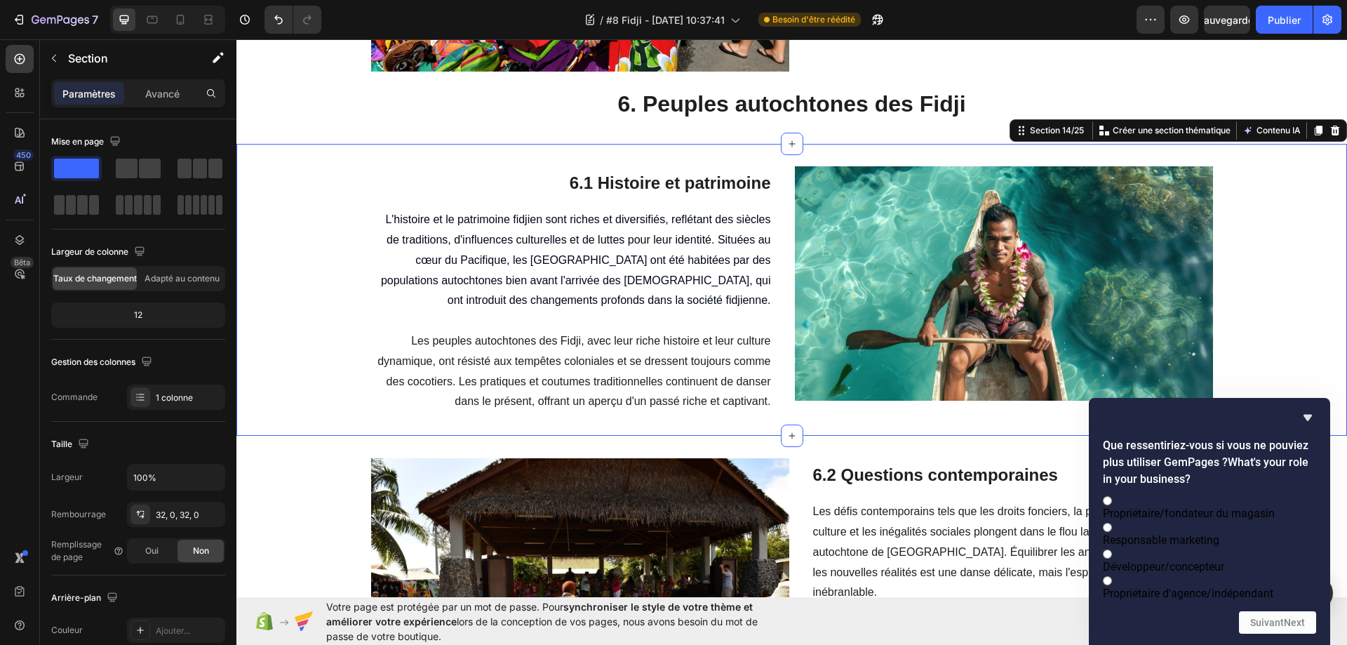
click at [1112, 496] on input "Propriétaire/fondateur du magasin" at bounding box center [1106, 500] width 9 height 9
radio input "true"
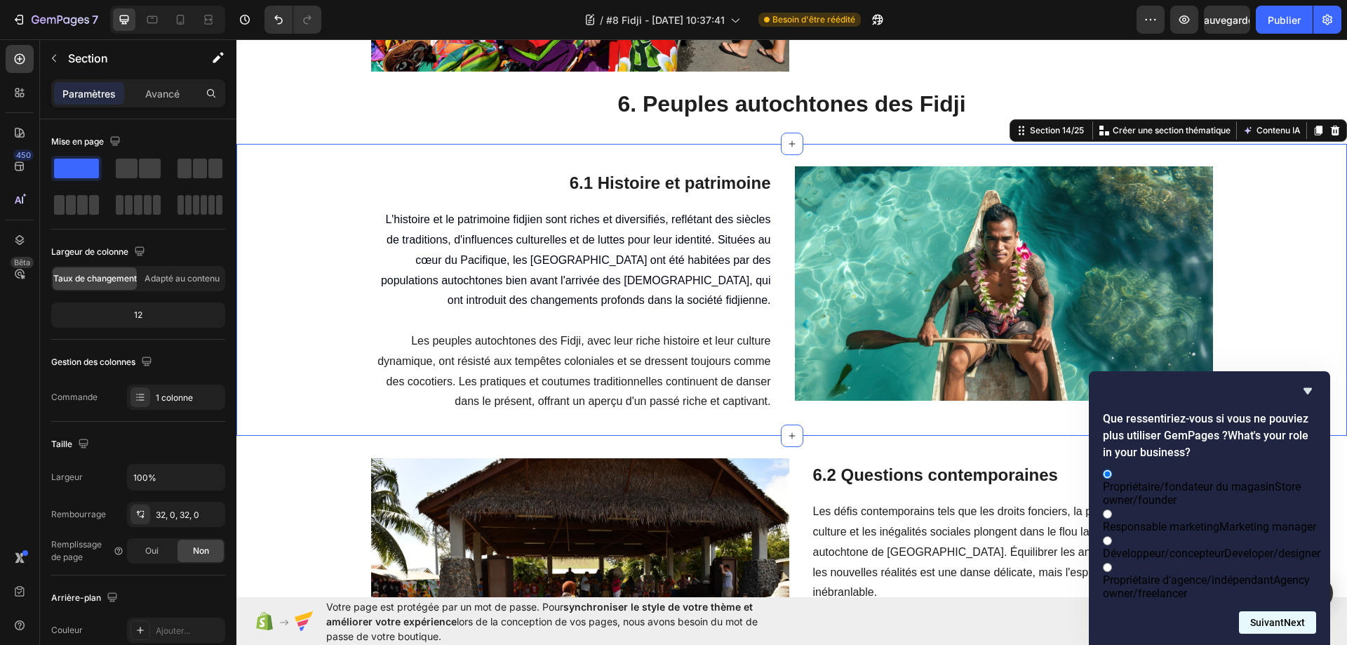
click at [1271, 623] on font "Suivant" at bounding box center [1267, 621] width 34 height 11
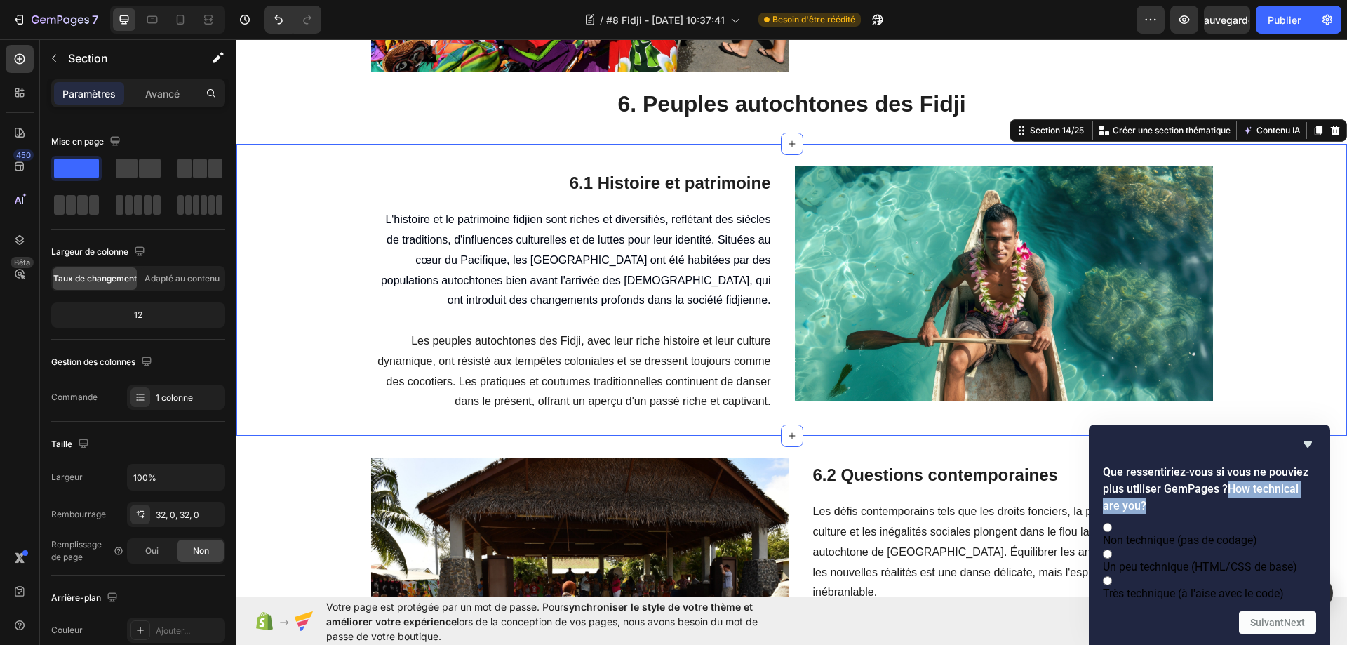
drag, startPoint x: 1155, startPoint y: 479, endPoint x: 1226, endPoint y: 463, distance: 72.6
click at [1226, 464] on h2 "Que ressentiriez-vous si vous ne pouviez plus utiliser GemPages ? How technical…" at bounding box center [1208, 489] width 213 height 50
copy h2 "How technical are you?"
click at [1112, 549] on input "Un peu technique (HTML/CSS de base)" at bounding box center [1106, 553] width 9 height 9
radio input "true"
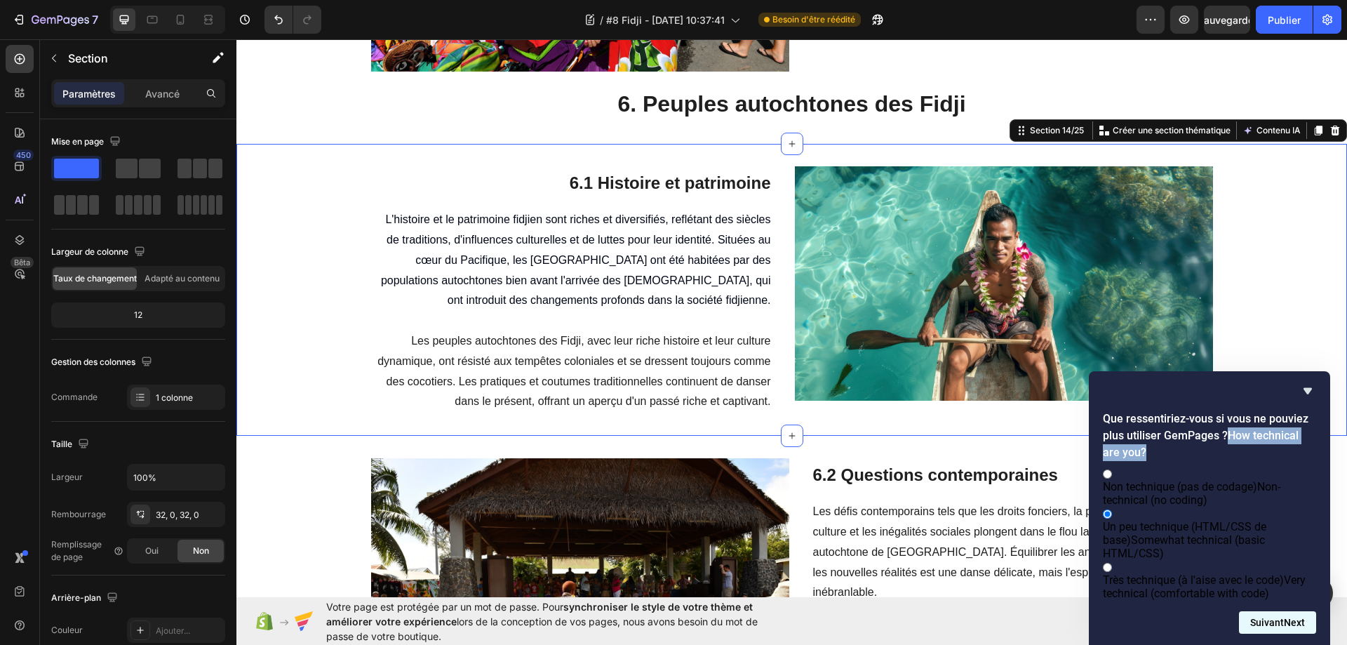
click at [1268, 627] on font "Suivant" at bounding box center [1267, 621] width 34 height 11
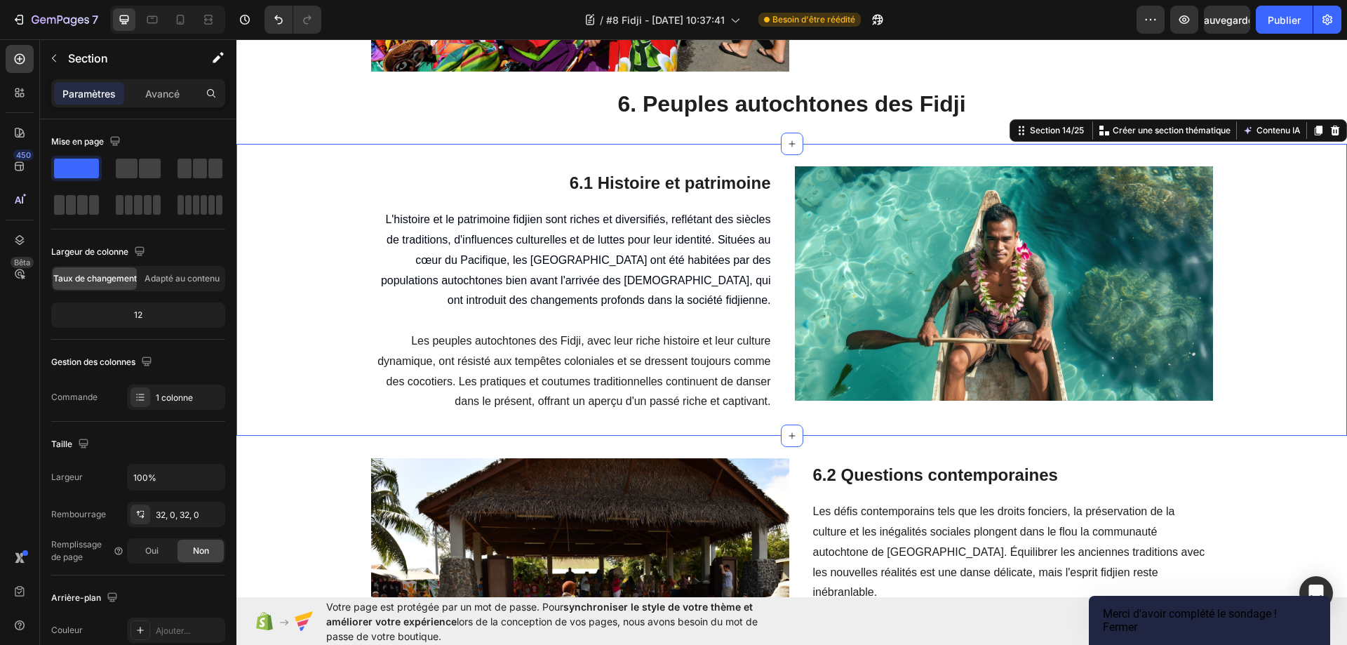
click at [1137, 621] on font "Fermer" at bounding box center [1119, 626] width 34 height 13
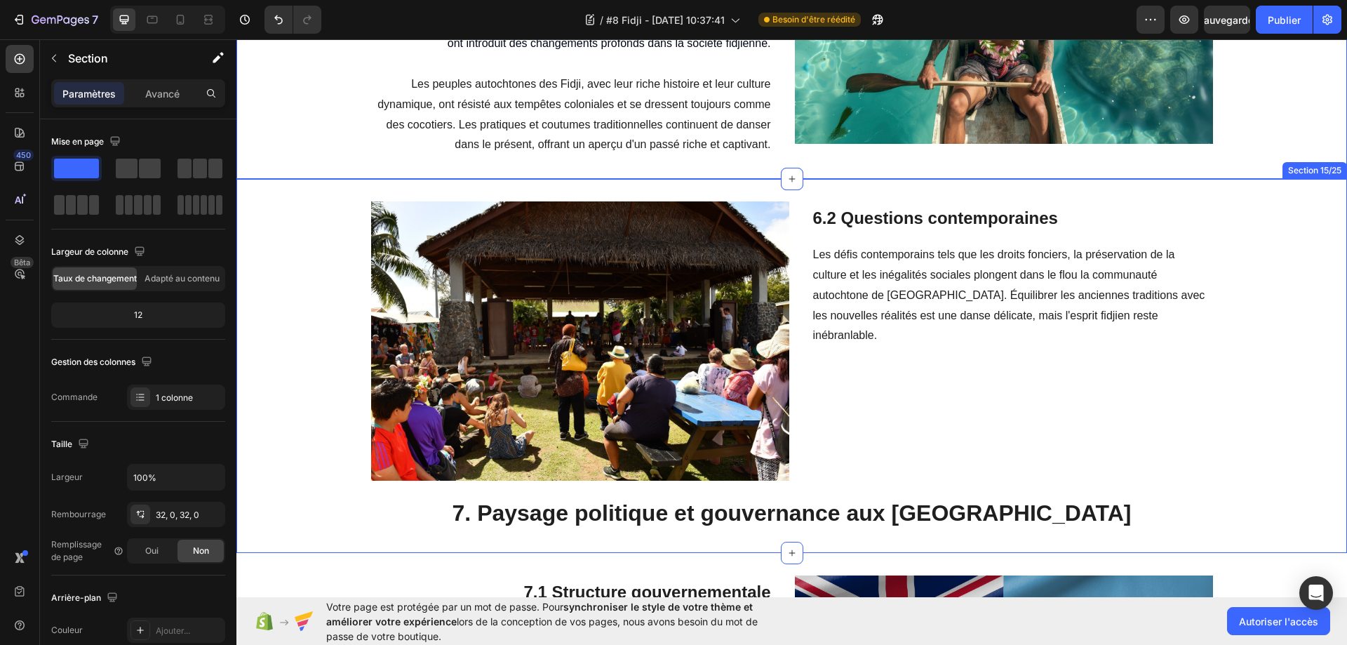
scroll to position [4306, 0]
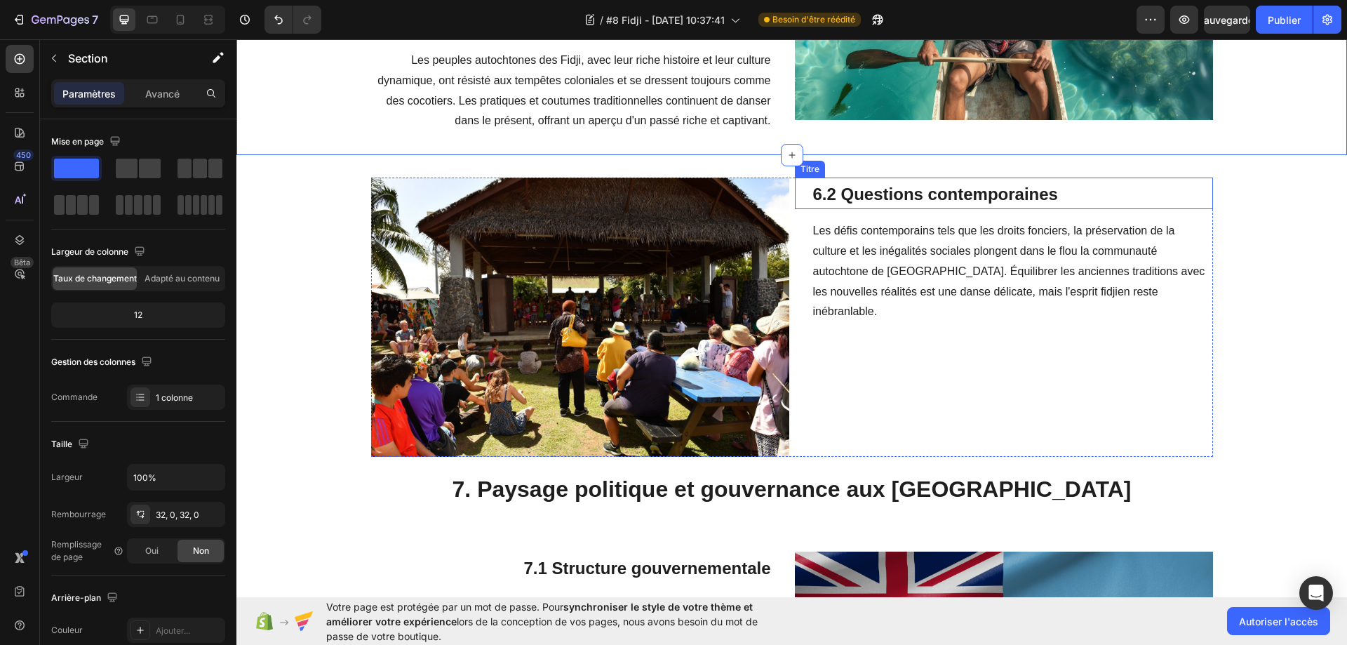
click at [972, 194] on font "6.2 Questions contemporaines" at bounding box center [935, 193] width 245 height 19
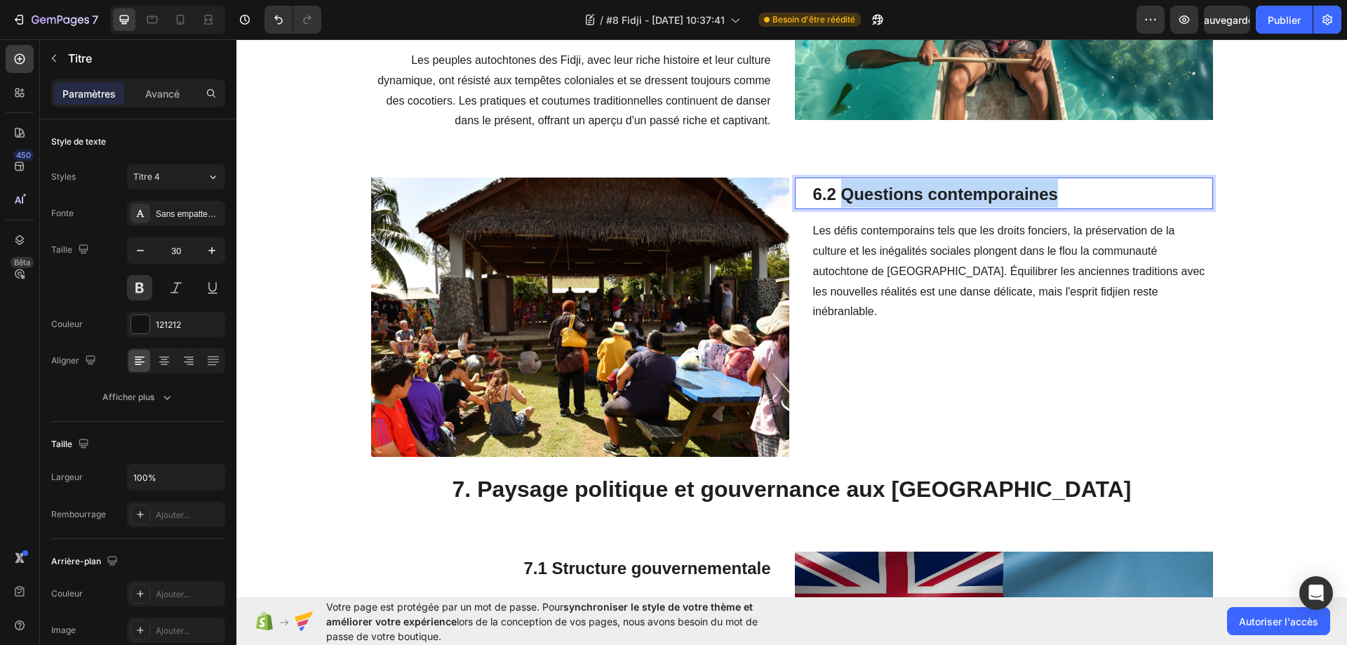
drag, startPoint x: 1054, startPoint y: 196, endPoint x: 838, endPoint y: 197, distance: 216.0
click at [838, 197] on p "6.2 Questions contemporaines" at bounding box center [1012, 193] width 398 height 29
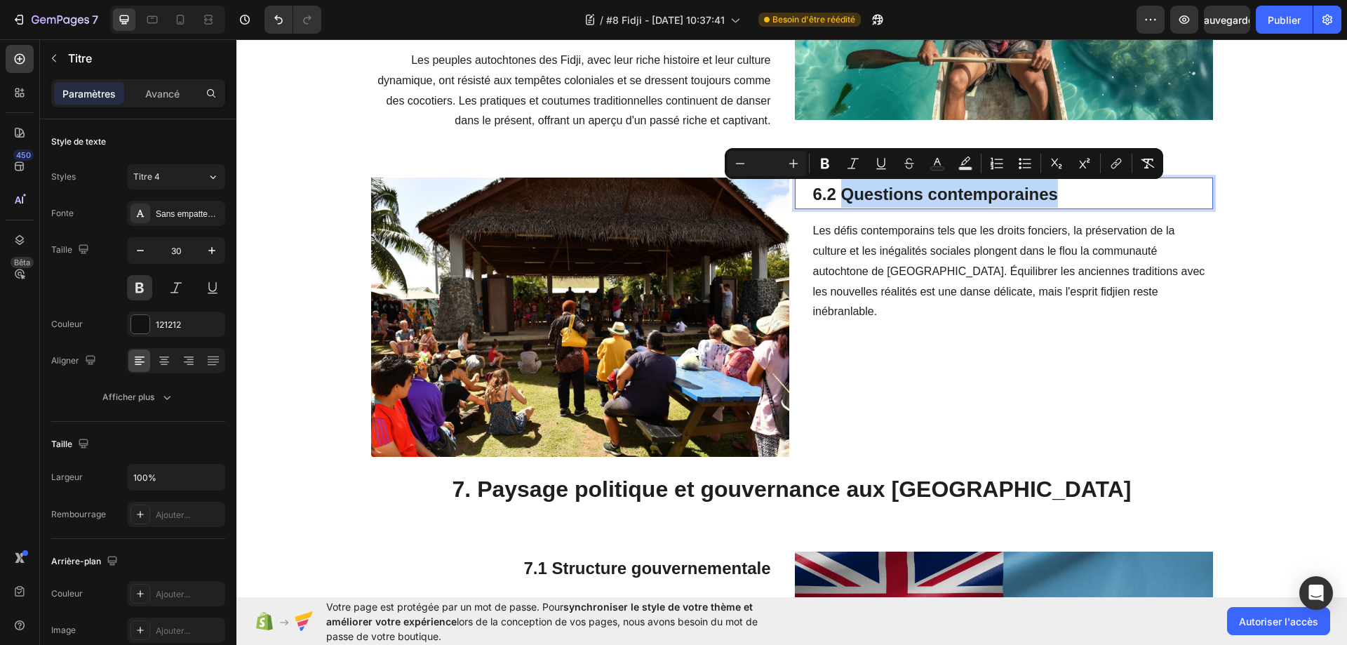
copy span "Questions contemporaines"
click at [941, 255] on font "Les défis contemporains tels que les droits fonciers, la préservation de la cul…" at bounding box center [1009, 270] width 392 height 93
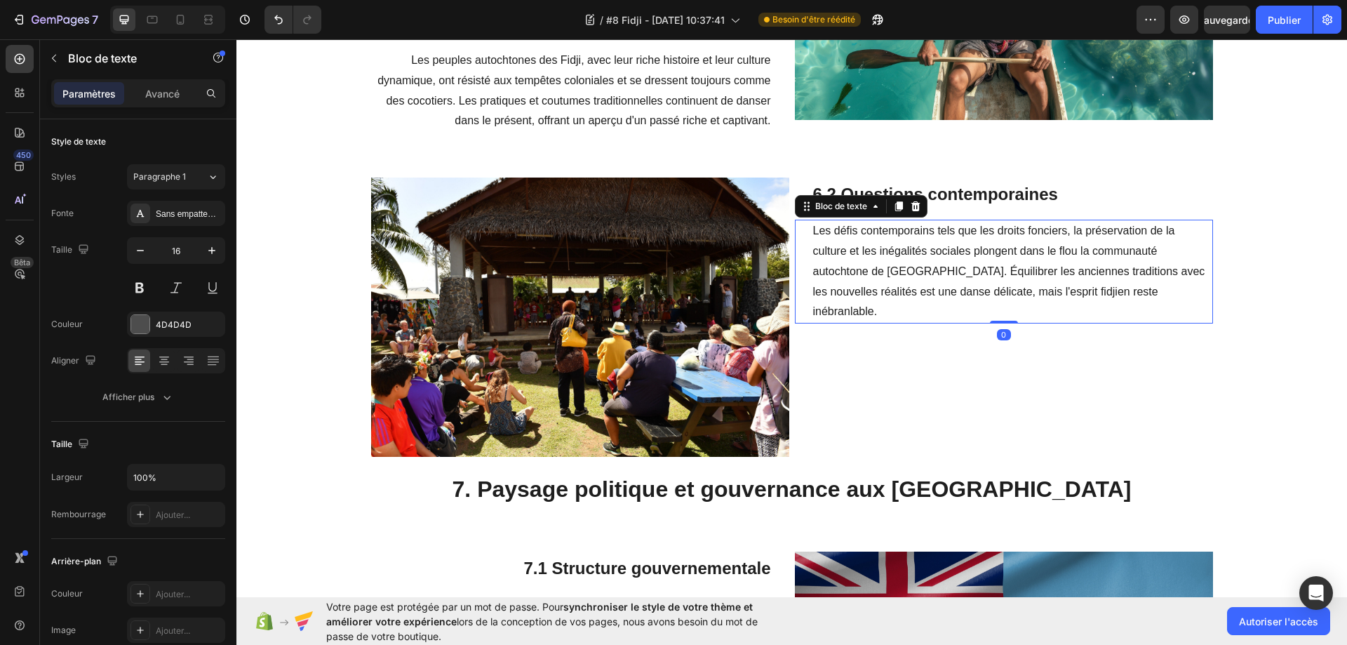
click at [804, 232] on div "Les défis contemporains tels que les droits fonciers, la préservation de la cul…" at bounding box center [1004, 272] width 418 height 104
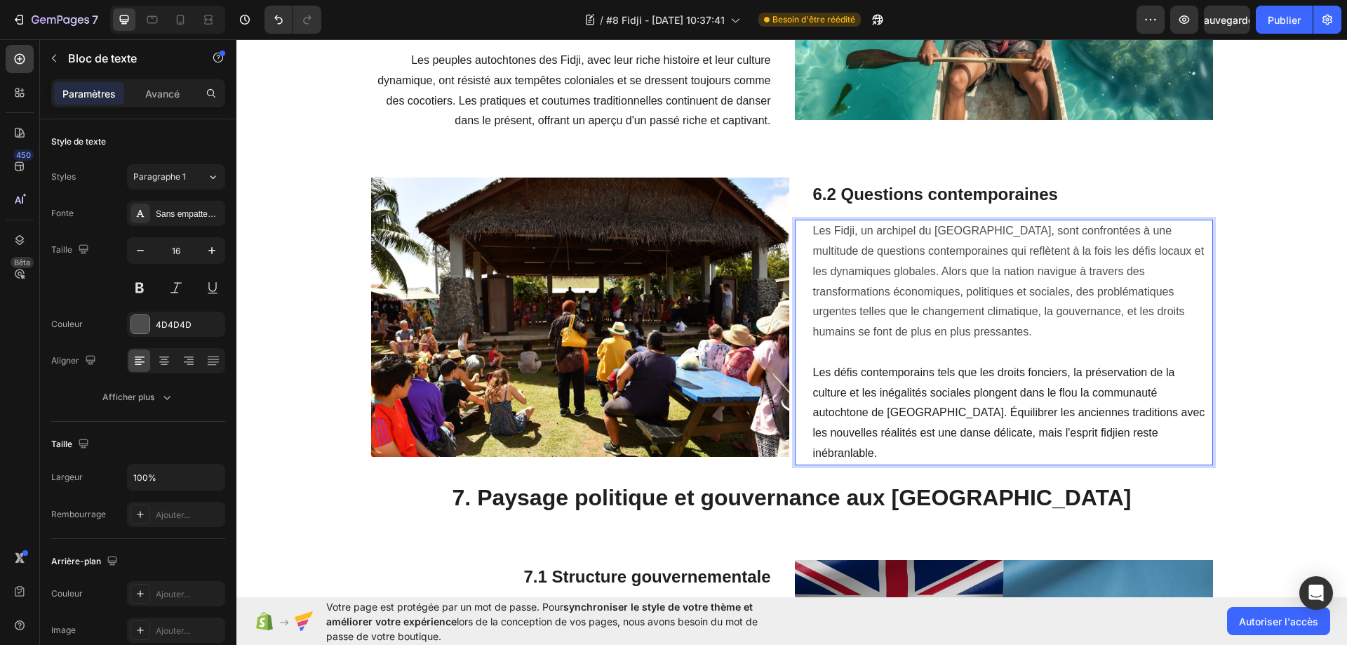
scroll to position [4376, 0]
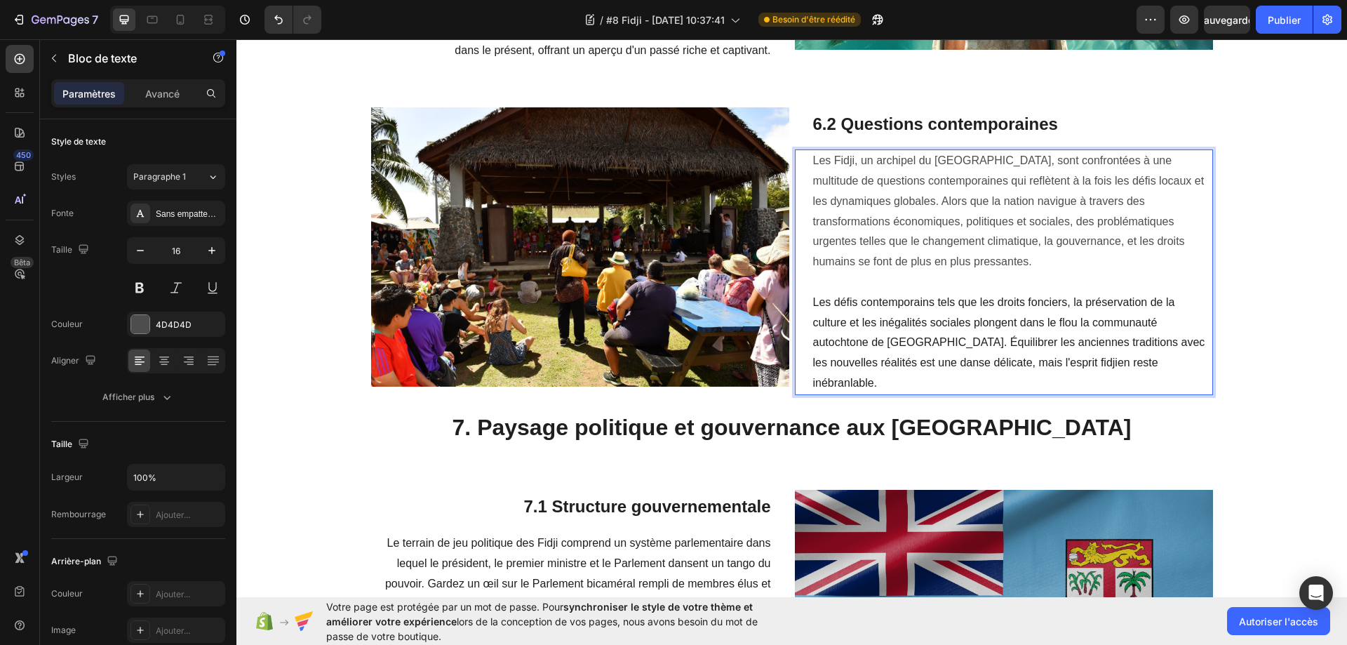
click at [964, 325] on span "Les défis contemporains tels que les droits fonciers, la préservation de la cul…" at bounding box center [1009, 342] width 392 height 93
click at [871, 327] on span "Les défis contemporains tels que les droits fonciers, la préservation de la cul…" at bounding box center [1009, 342] width 392 height 93
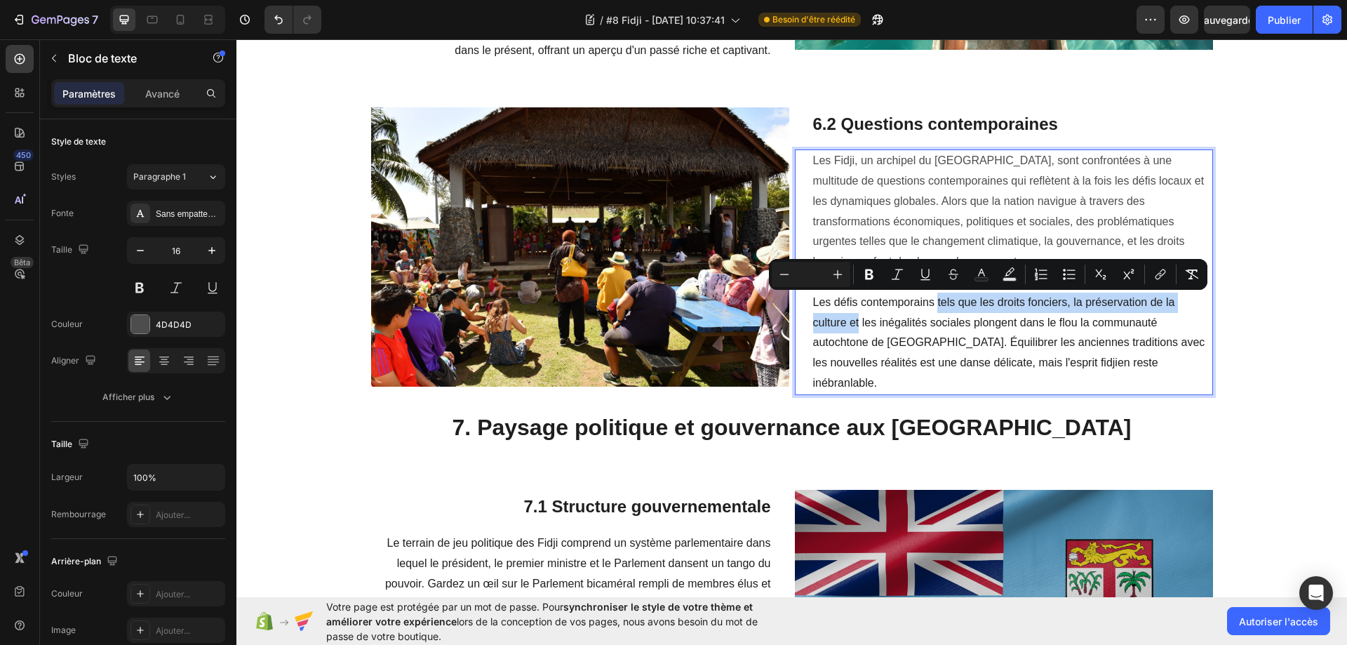
drag, startPoint x: 853, startPoint y: 326, endPoint x: 933, endPoint y: 306, distance: 82.5
click at [933, 306] on span "Les défis contemporains tels que les droits fonciers, la préservation de la cul…" at bounding box center [1009, 342] width 392 height 93
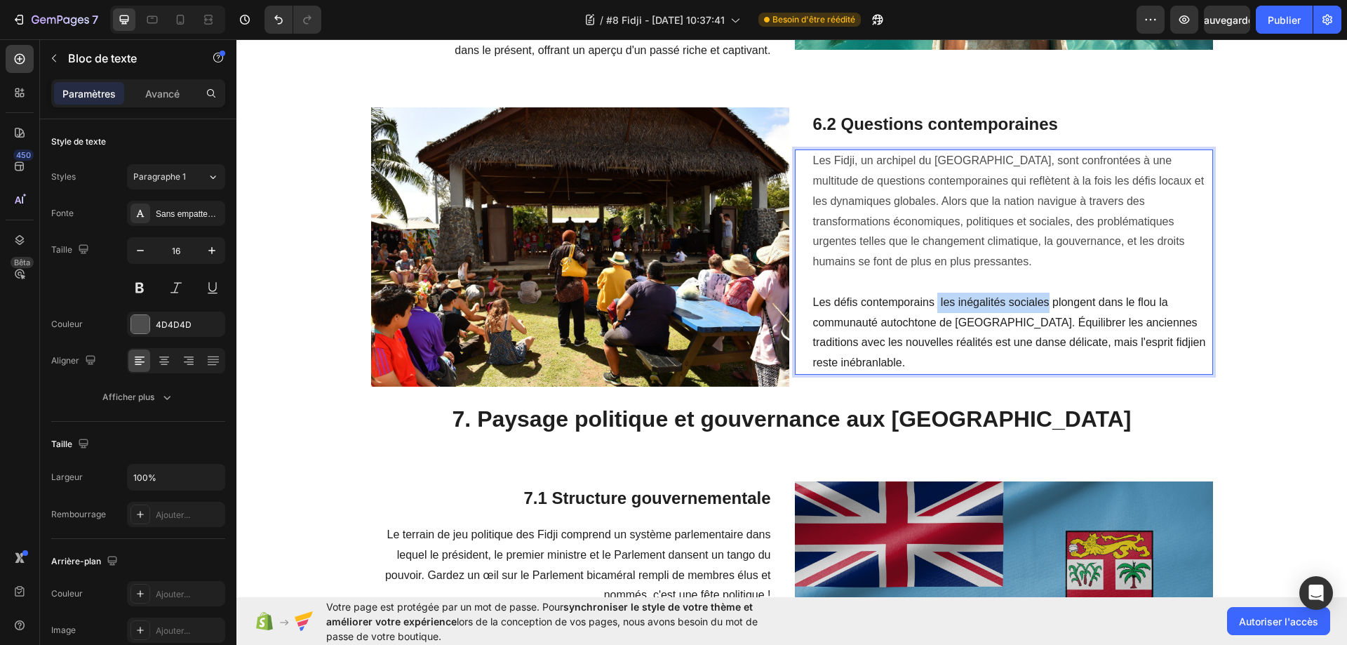
drag, startPoint x: 1044, startPoint y: 300, endPoint x: 933, endPoint y: 302, distance: 110.1
click at [933, 302] on span "Les défis contemporains les inégalités sociales plongent dans le flou la commun…" at bounding box center [1009, 332] width 393 height 72
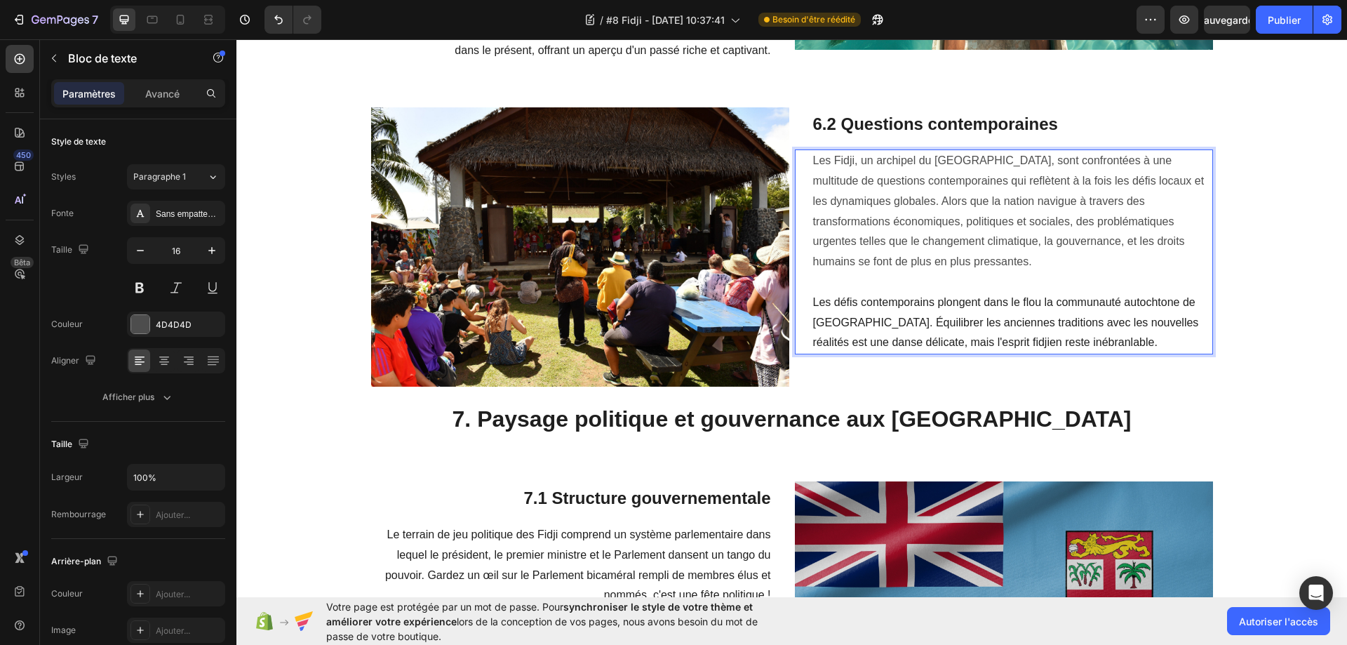
click at [828, 328] on span "Les défis contemporains plongent dans le flou la communauté autochtone de [GEOG…" at bounding box center [1006, 322] width 386 height 53
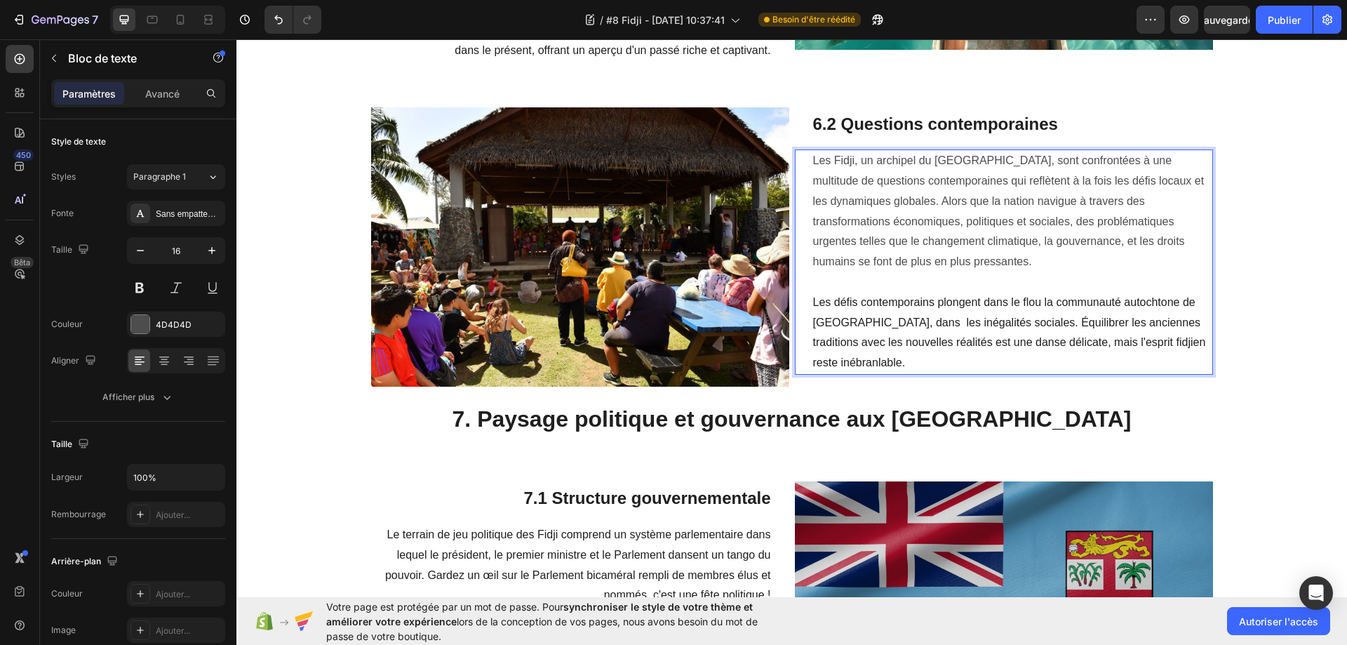
click at [861, 323] on span "Les défis contemporains plongent dans le flou la communauté autochtone de [GEOG…" at bounding box center [1009, 332] width 393 height 72
click at [1251, 331] on div "Image ⁠⁠⁠⁠⁠⁠⁠ 6.2 Questions contemporaines Titre Les Fidji, un archipel du [GEO…" at bounding box center [791, 271] width 1110 height 329
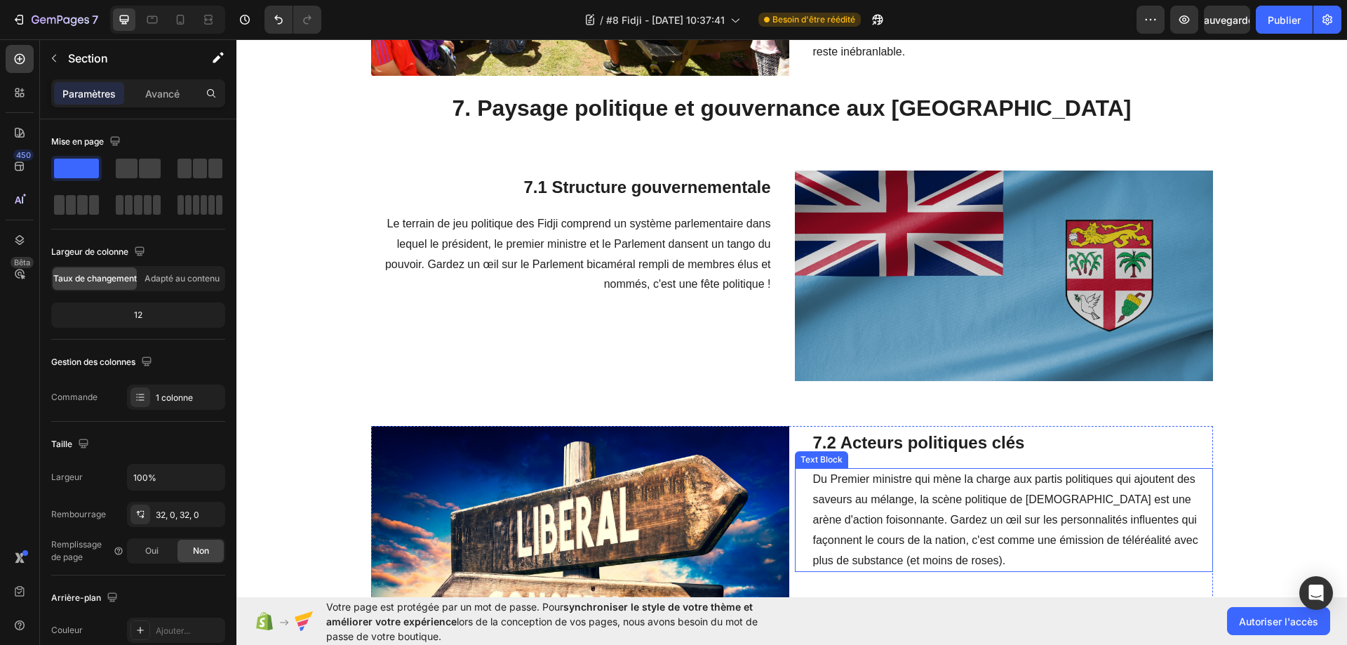
scroll to position [4657, 0]
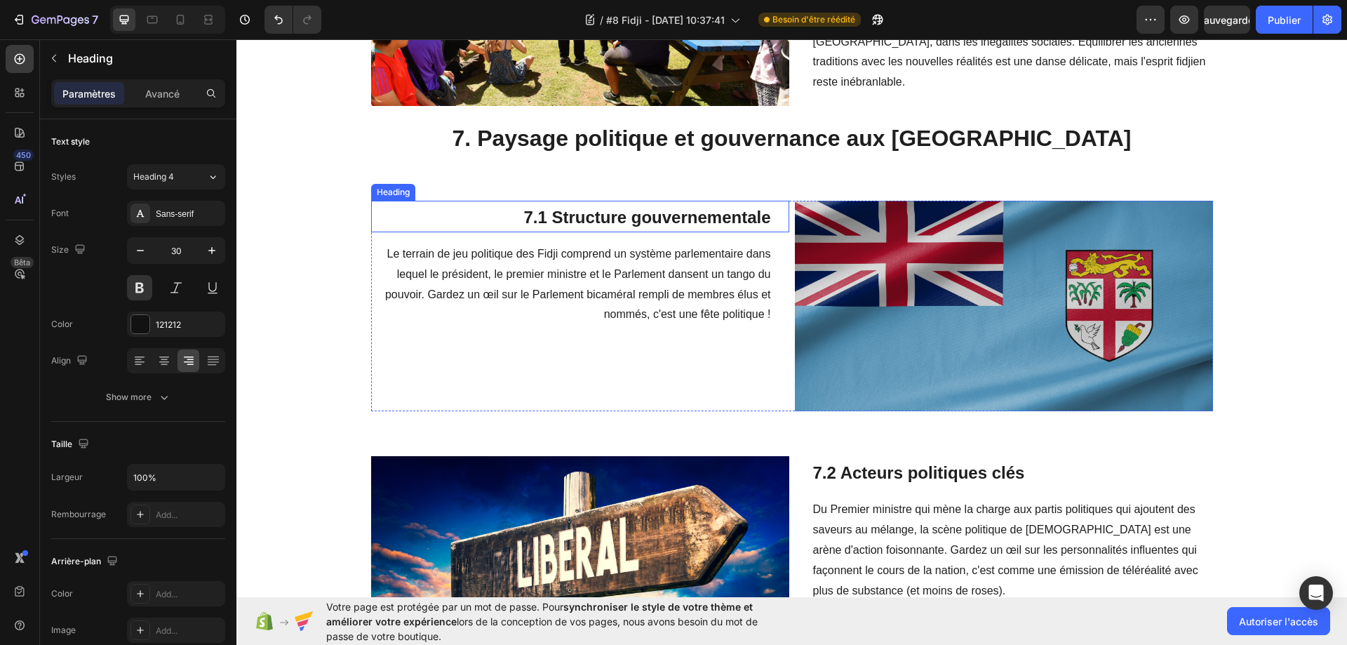
click at [651, 222] on span "7.1 Structure gouvernementale" at bounding box center [646, 217] width 247 height 19
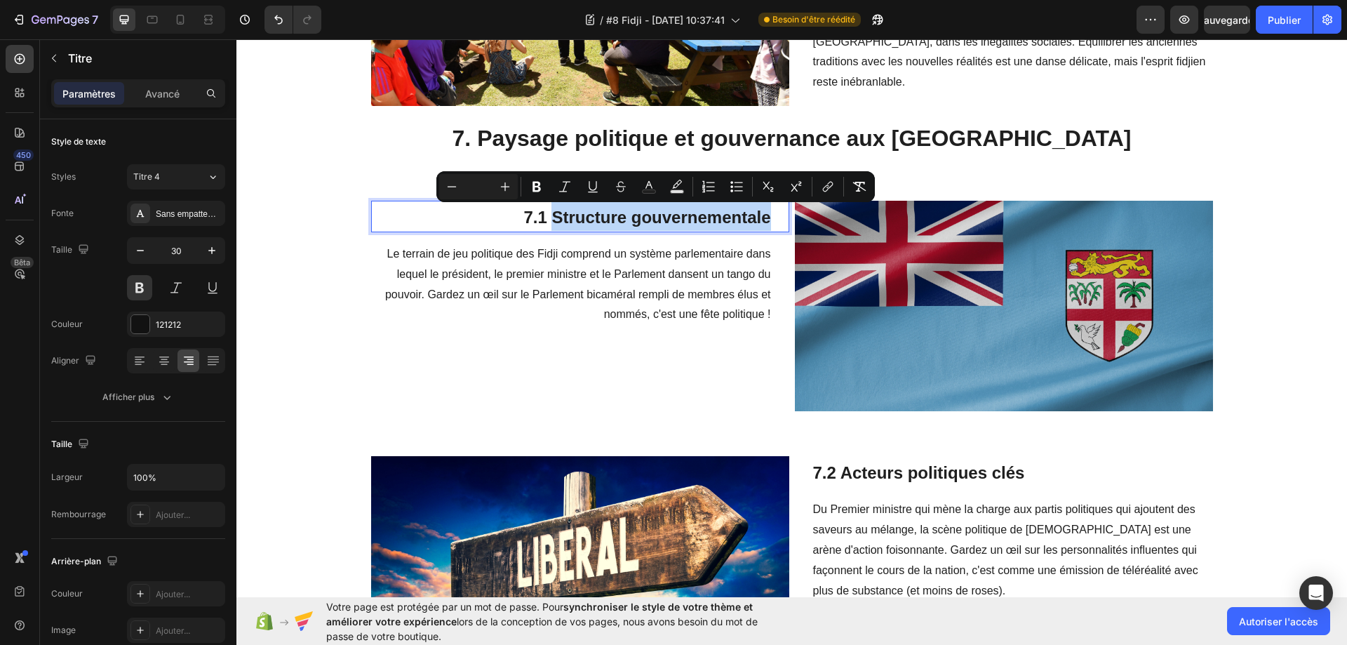
drag, startPoint x: 766, startPoint y: 220, endPoint x: 550, endPoint y: 217, distance: 216.0
click at [549, 217] on h2 "7.1 Structure gouvernementale" at bounding box center [571, 217] width 401 height 32
copy span "Structure gouvernementale"
click at [441, 262] on p "Le terrain de jeu politique des Fidji comprend un système parlementaire dans le…" at bounding box center [571, 284] width 398 height 81
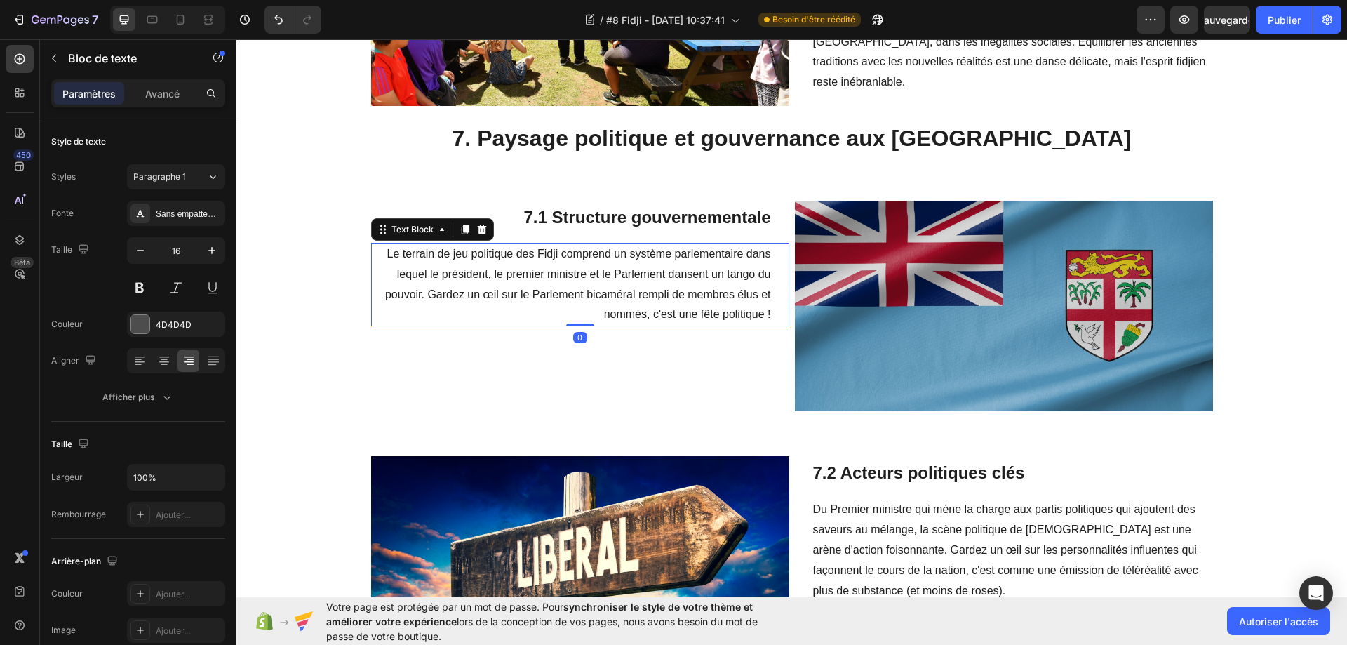
click at [386, 254] on span "Le terrain de jeu politique des Fidji comprend un système parlementaire dans le…" at bounding box center [578, 284] width 386 height 72
click at [385, 259] on span "Le terrain de jeu politique des Fidji comprend un système parlementaire dans le…" at bounding box center [578, 284] width 386 height 72
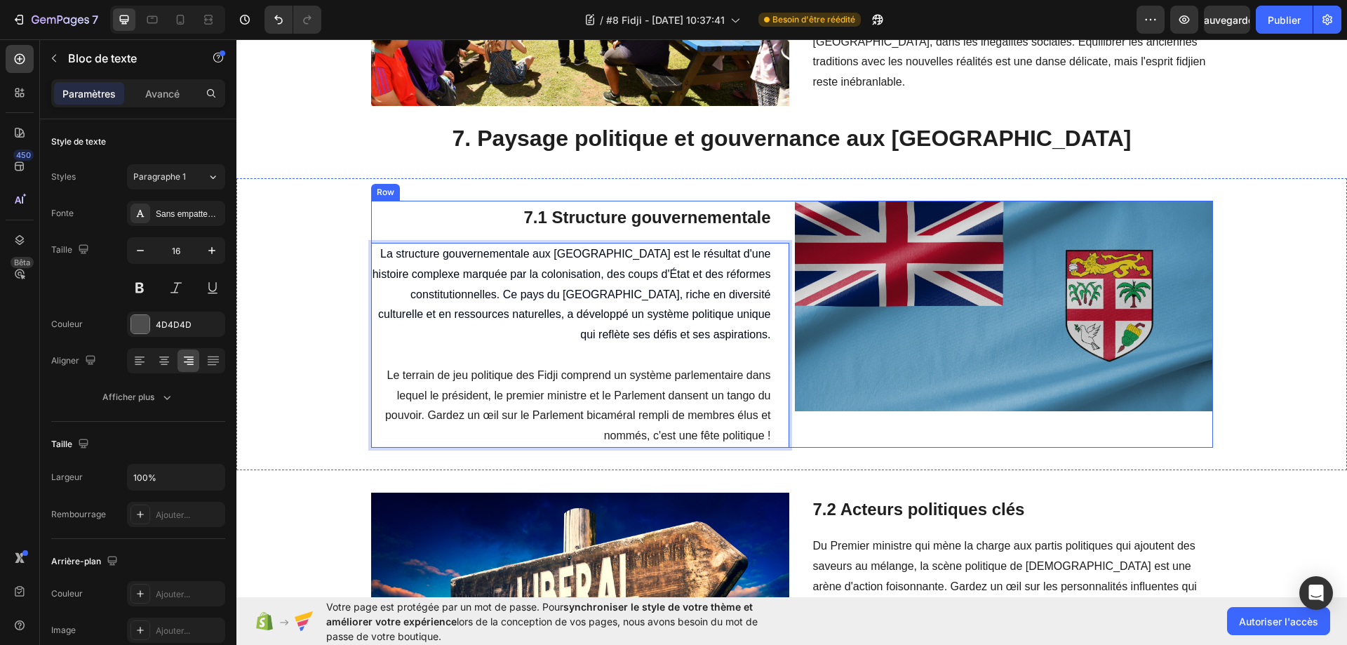
click at [884, 428] on div "Image" at bounding box center [1004, 324] width 418 height 247
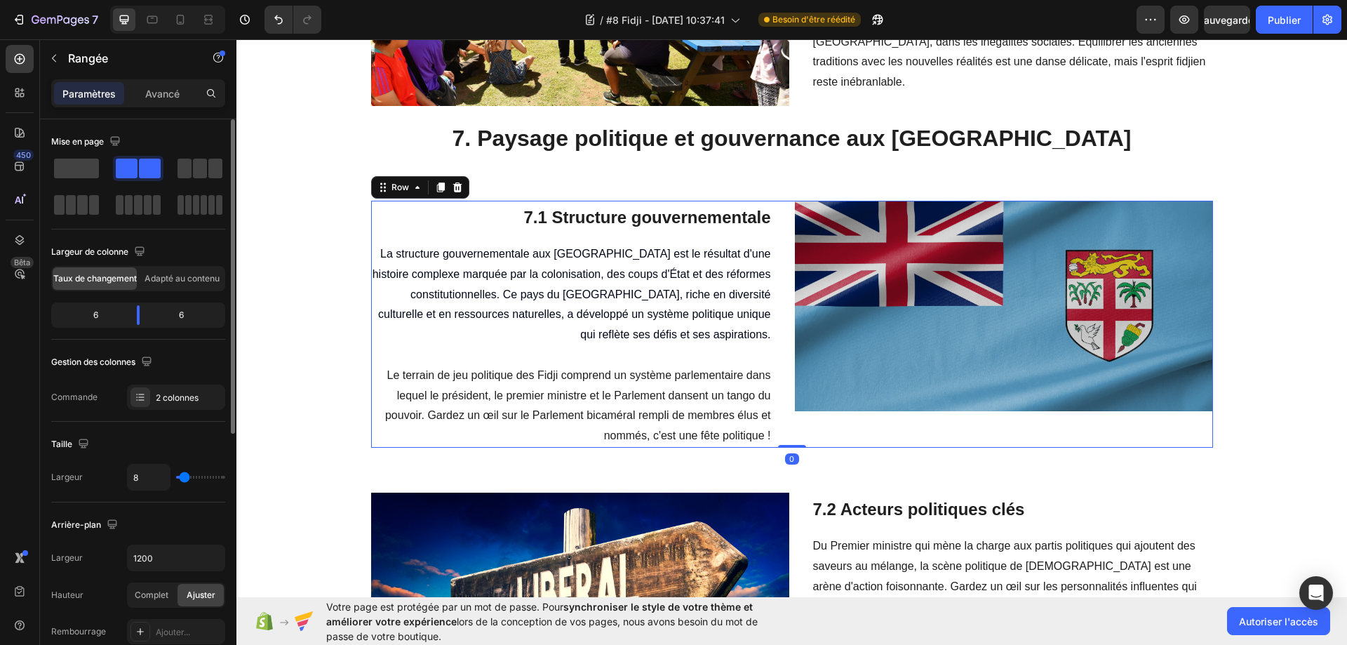
scroll to position [450, 0]
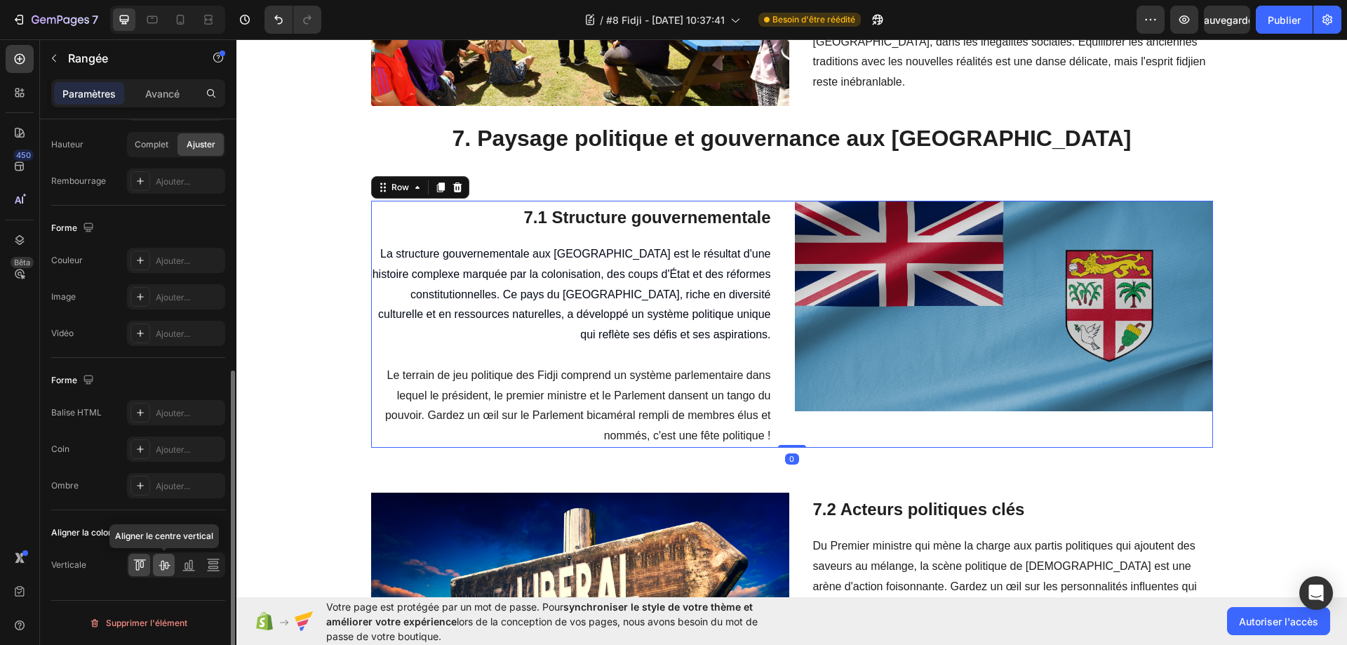
click at [163, 567] on icon at bounding box center [163, 565] width 11 height 10
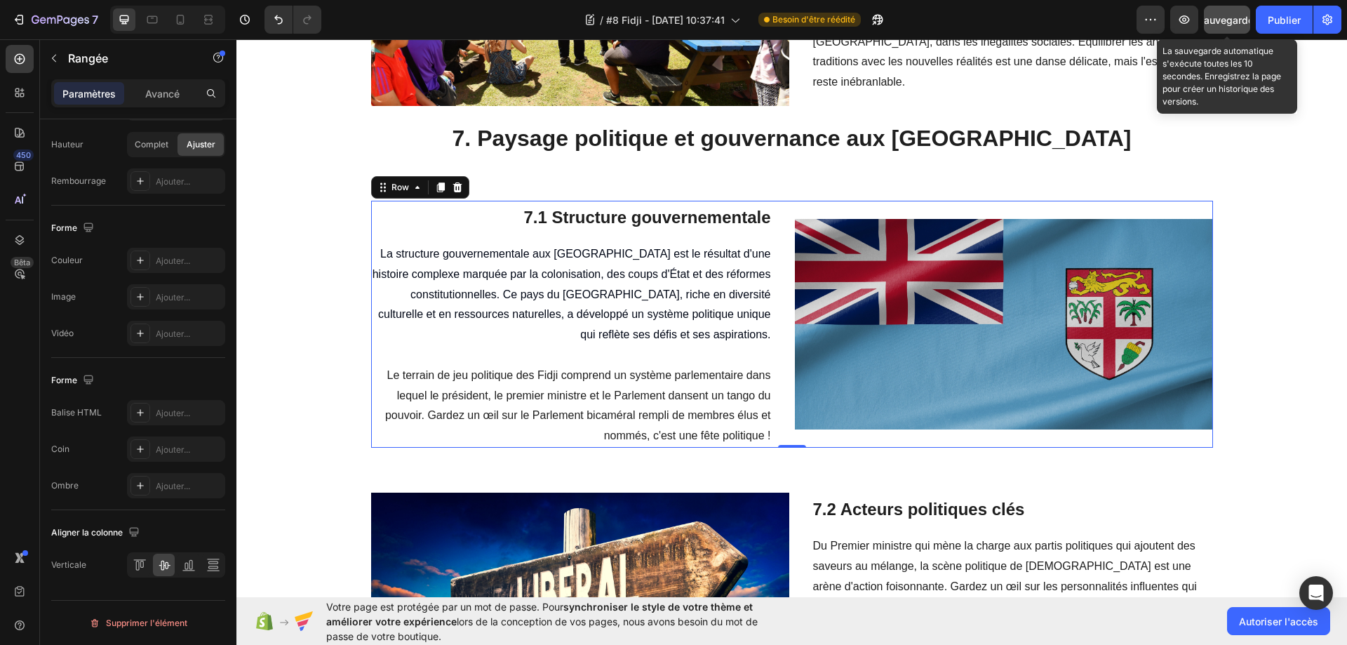
click at [1237, 20] on font "Sauvegarder" at bounding box center [1227, 20] width 60 height 12
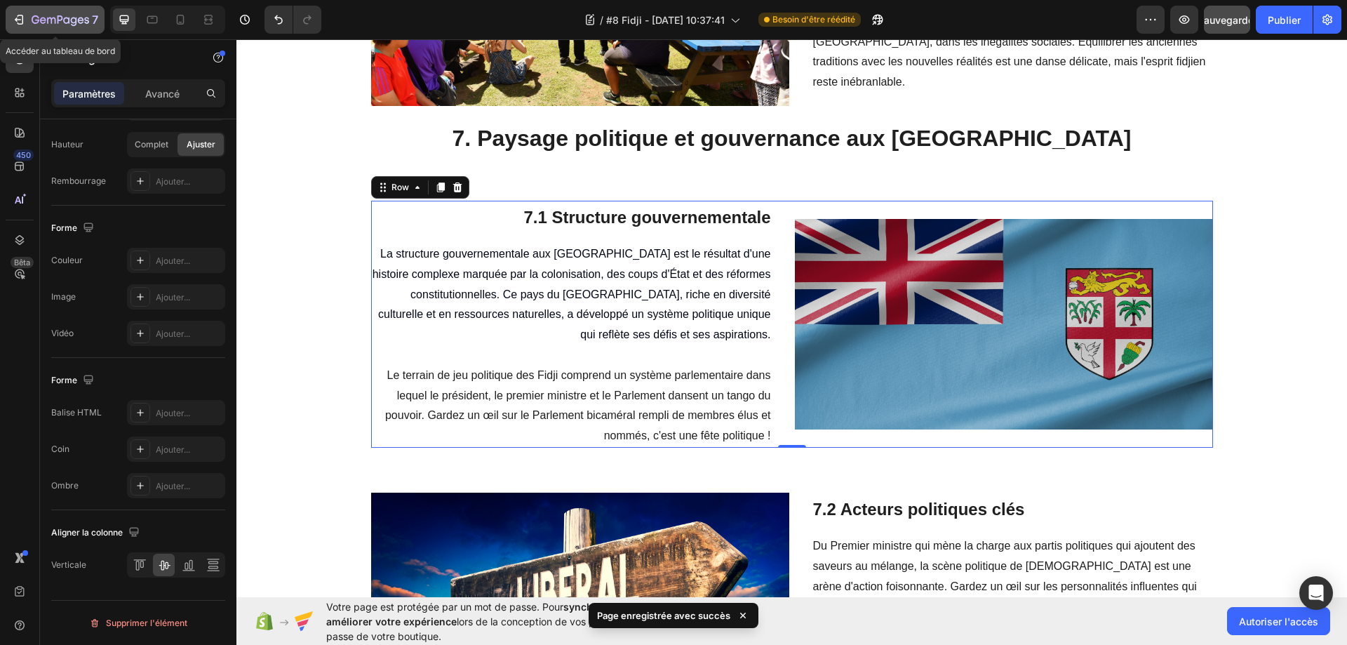
click at [16, 17] on icon "button" at bounding box center [19, 20] width 14 height 14
